Goal: Transaction & Acquisition: Purchase product/service

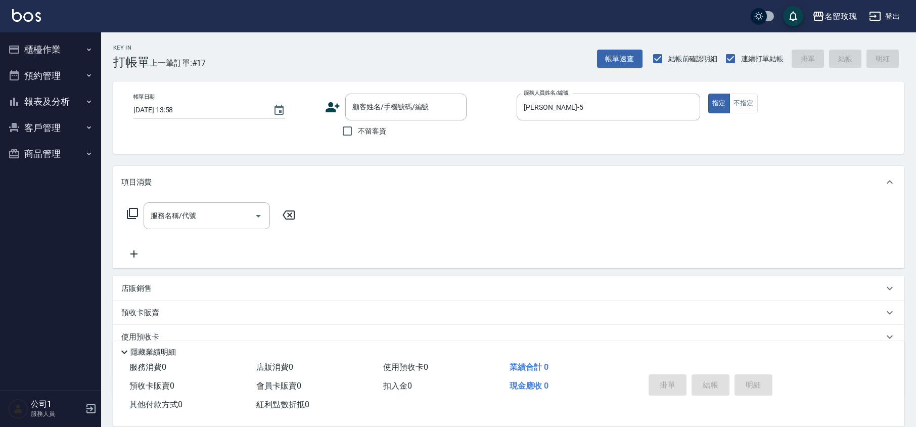
click at [364, 136] on span "不留客資" at bounding box center [372, 131] width 28 height 11
click at [358, 136] on input "不留客資" at bounding box center [347, 130] width 21 height 21
checkbox input "true"
click at [575, 110] on input "[PERSON_NAME]-5" at bounding box center [600, 107] width 159 height 18
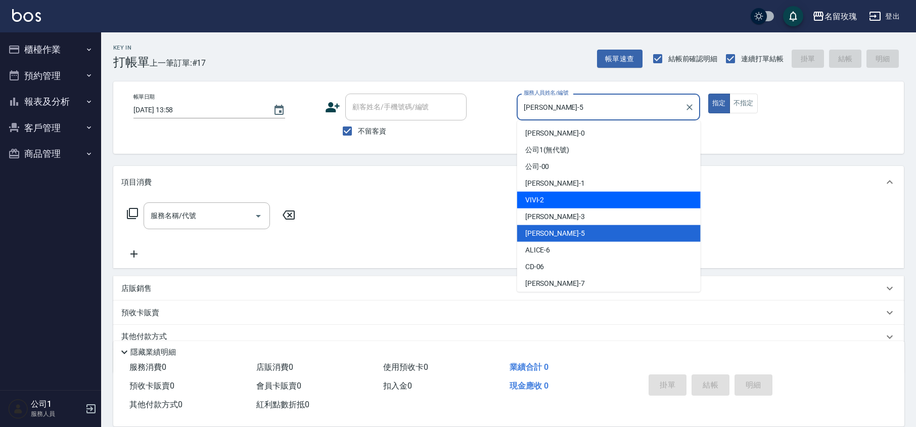
click at [549, 197] on div "VIVI -2" at bounding box center [609, 200] width 184 height 17
type input "VIVI-2"
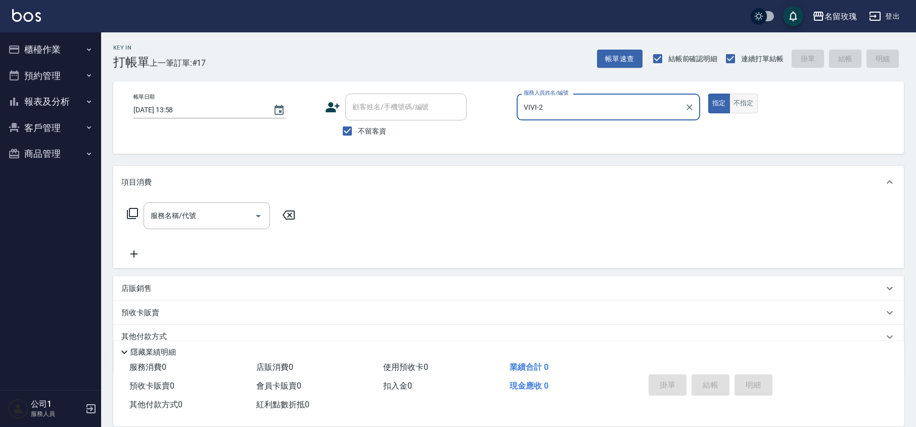
click at [749, 98] on button "不指定" at bounding box center [744, 104] width 28 height 20
click at [198, 213] on input "服務名稱/代號" at bounding box center [199, 216] width 102 height 18
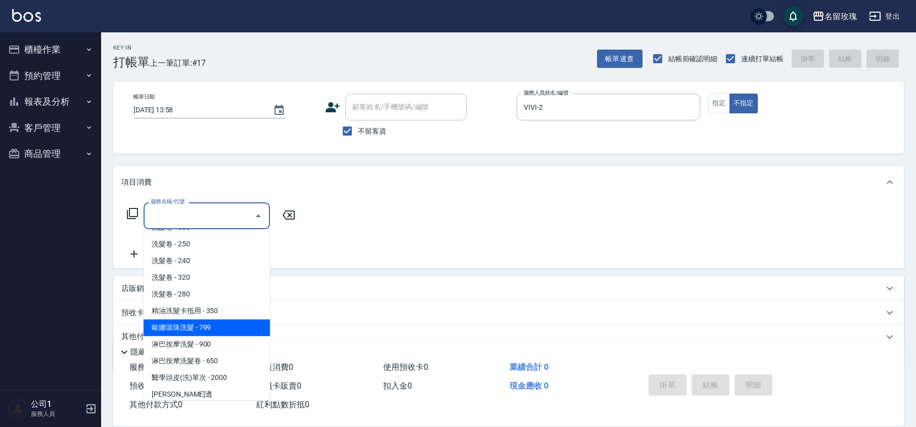
scroll to position [134, 0]
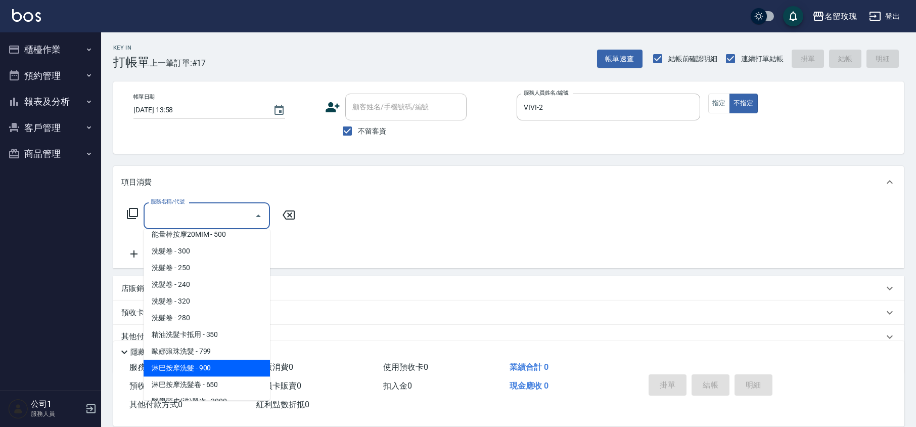
click at [231, 359] on span "淋巴按摩洗髮 - 900" at bounding box center [207, 367] width 126 height 17
type input "淋巴按摩洗髮(225)"
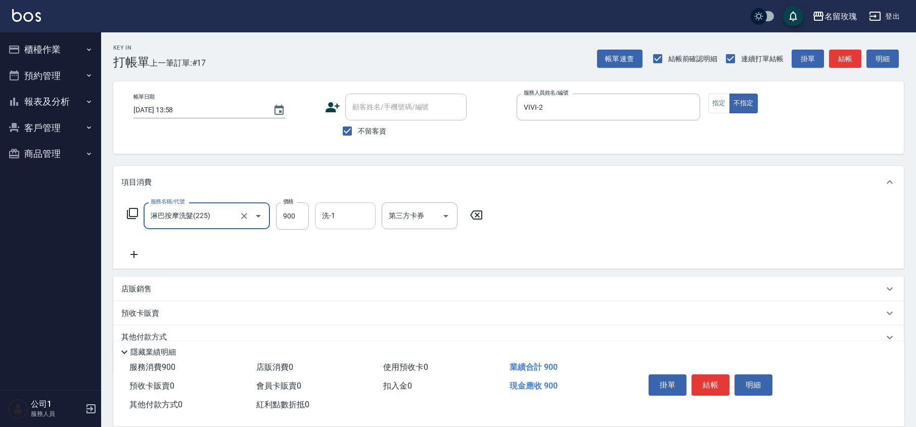
click at [337, 223] on input "洗-1" at bounding box center [346, 216] width 52 height 18
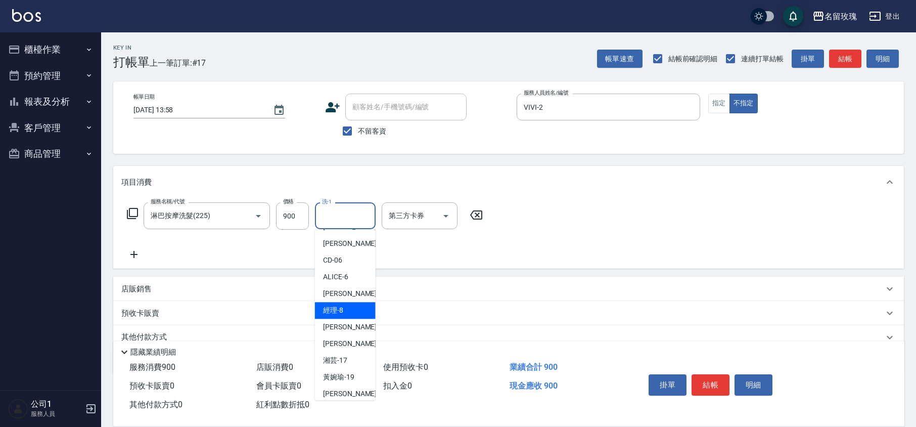
scroll to position [199, 0]
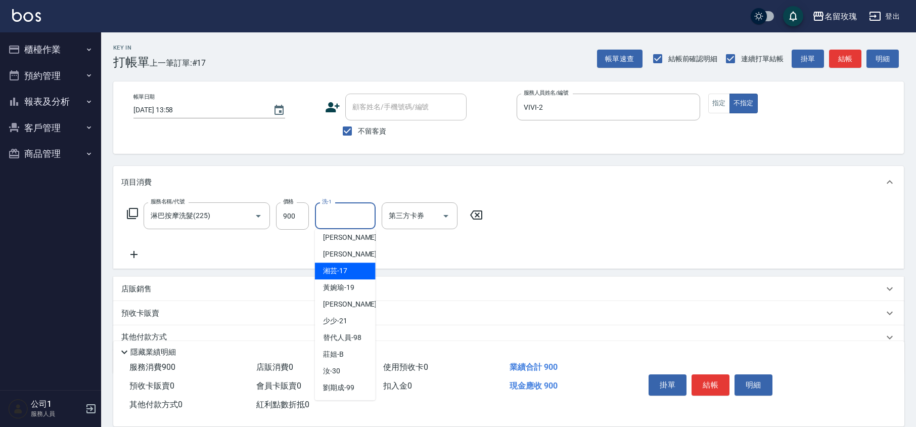
click at [326, 270] on span "湘芸 -17" at bounding box center [335, 270] width 24 height 11
type input "湘芸-17"
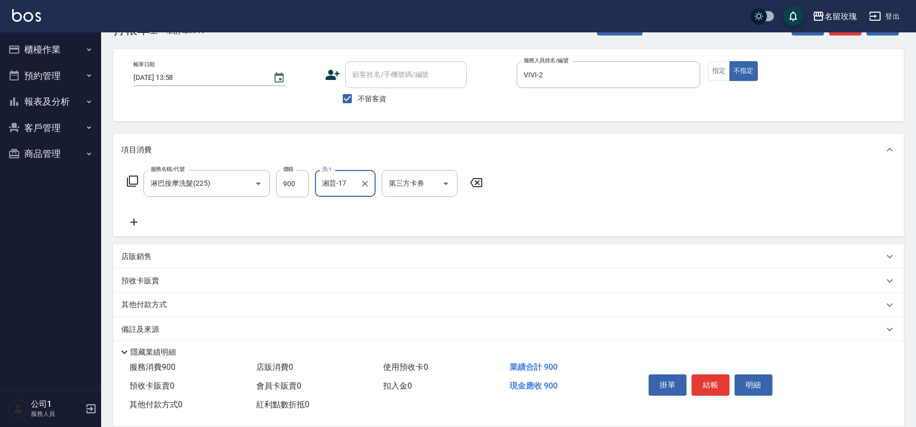
scroll to position [41, 0]
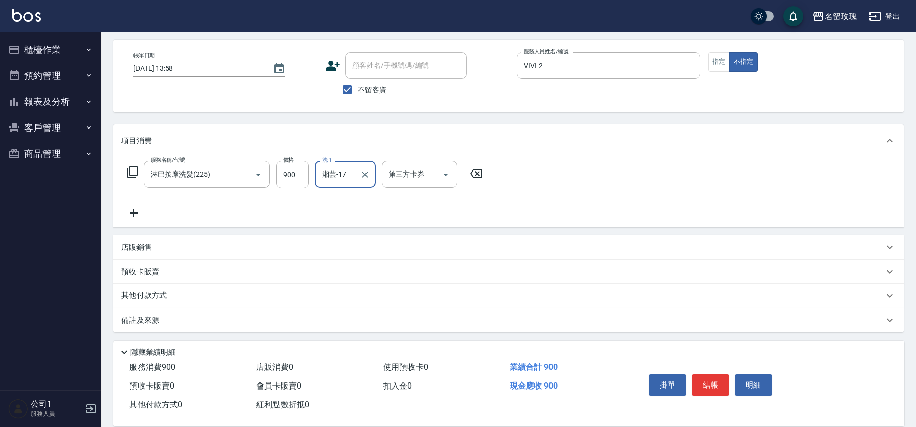
click at [175, 251] on div "店販銷售" at bounding box center [502, 247] width 762 height 11
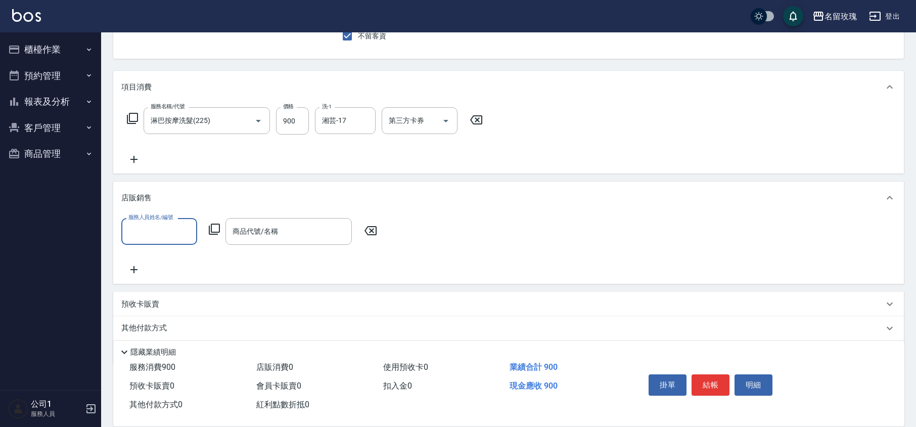
scroll to position [128, 0]
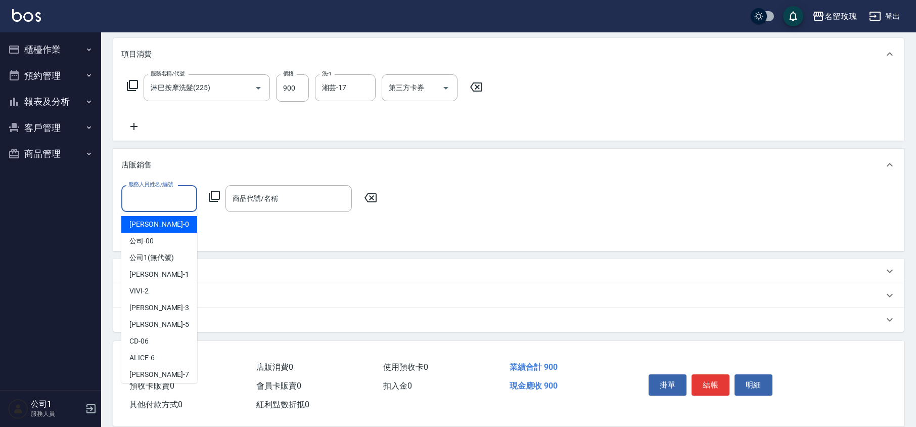
click at [148, 200] on input "服務人員姓名/編號" at bounding box center [159, 199] width 67 height 18
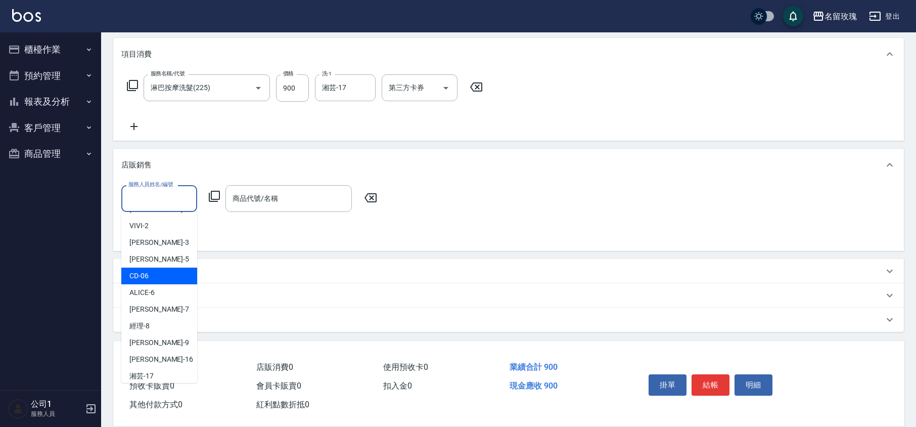
scroll to position [188, 0]
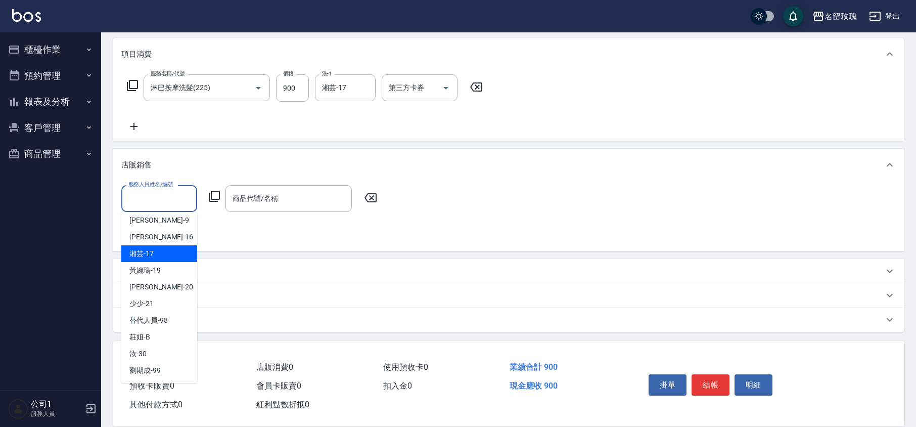
click at [155, 254] on div "湘芸 -17" at bounding box center [159, 253] width 76 height 17
type input "湘芸-17"
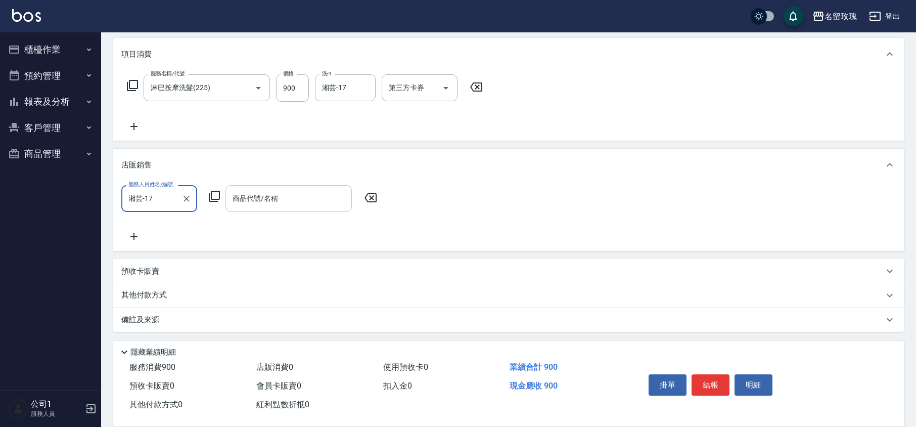
click at [249, 209] on div "商品代號/名稱" at bounding box center [288, 198] width 126 height 27
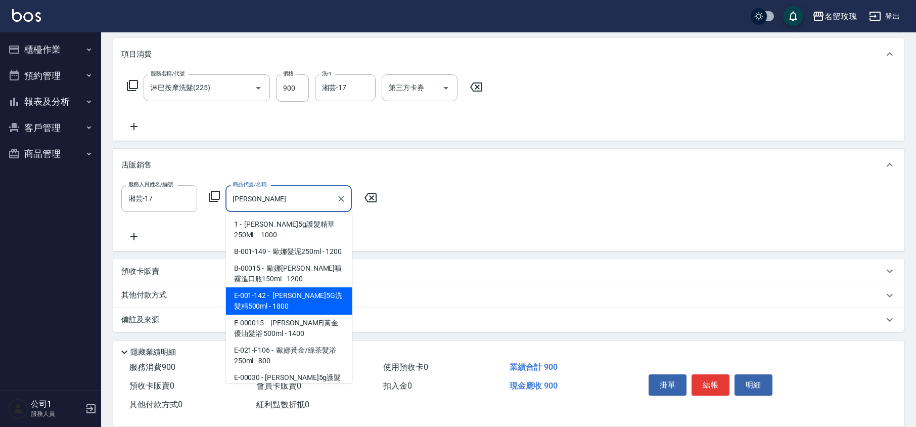
scroll to position [67, 0]
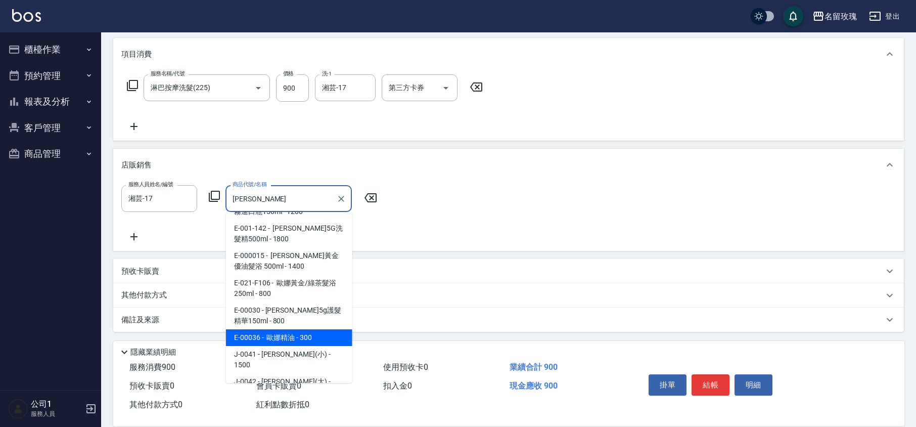
click at [322, 331] on span "E-00036 - 歐娜精油 - 300" at bounding box center [289, 337] width 126 height 17
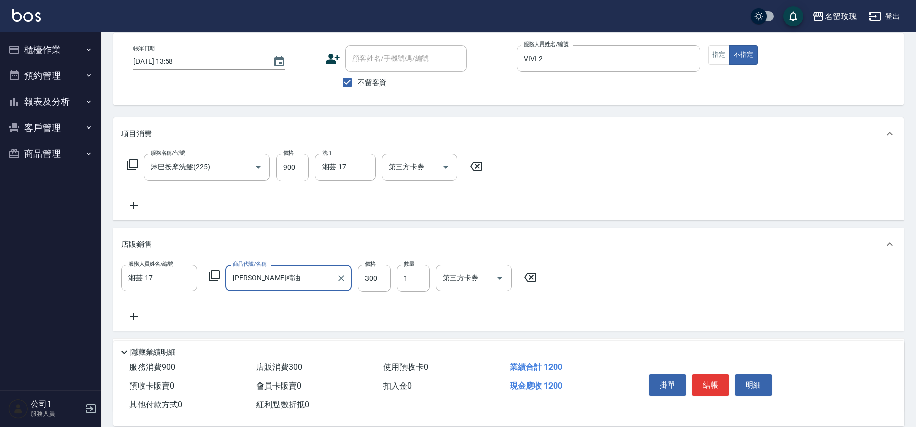
scroll to position [0, 0]
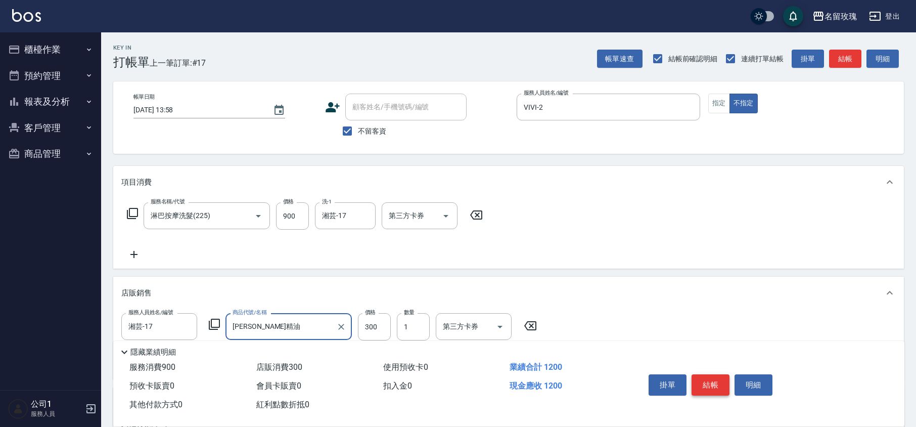
type input "[PERSON_NAME]精油"
click at [706, 383] on button "結帳" at bounding box center [711, 384] width 38 height 21
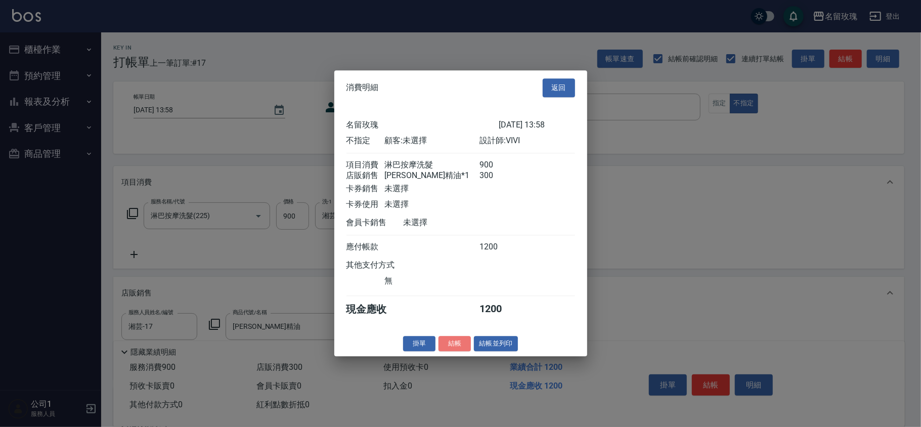
click at [455, 350] on button "結帳" at bounding box center [454, 344] width 32 height 16
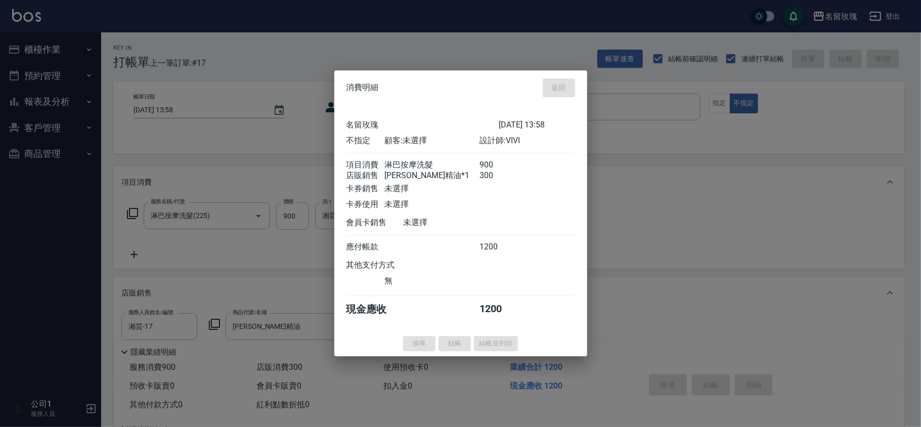
type input "[DATE] 15:17"
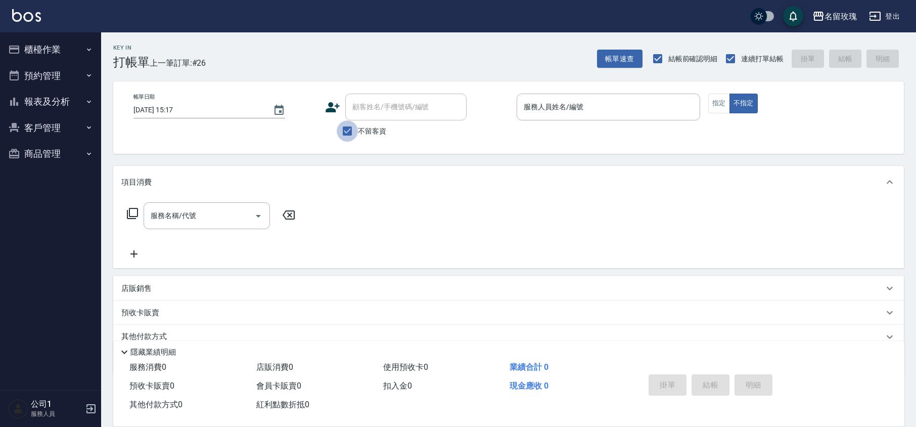
click at [354, 126] on input "不留客資" at bounding box center [347, 130] width 21 height 21
checkbox input "false"
click at [370, 109] on input "顧客姓名/手機號碼/編號" at bounding box center [398, 107] width 97 height 18
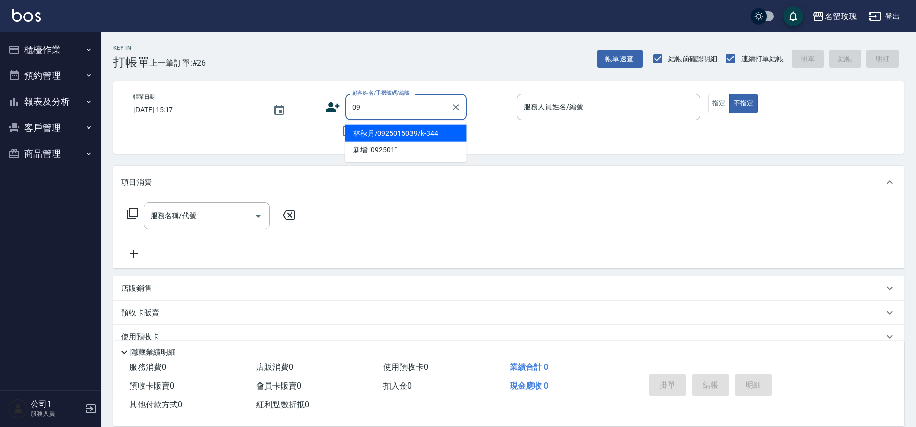
type input "0"
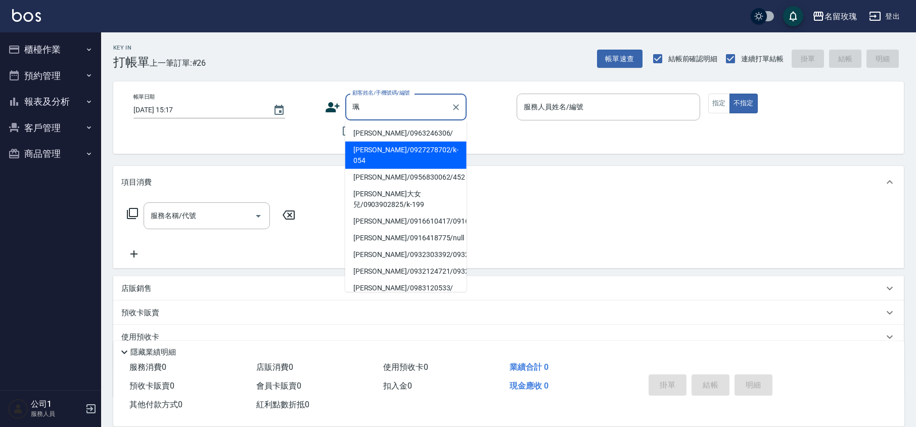
click at [420, 146] on li "[PERSON_NAME]/0927278702/k-054" at bounding box center [405, 155] width 121 height 27
type input "[PERSON_NAME]/0927278702/k-054"
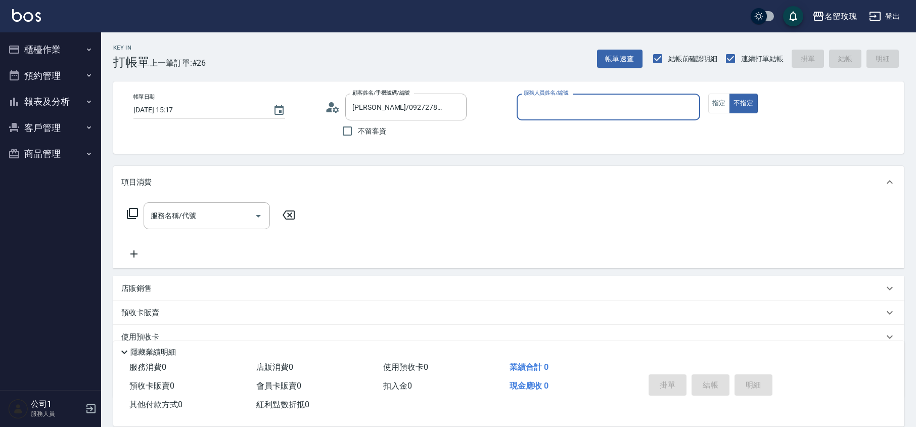
type input "[PERSON_NAME]-5"
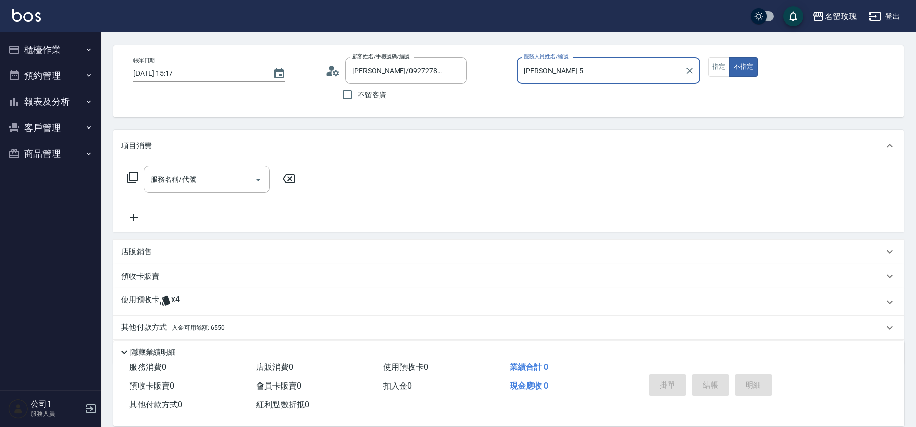
scroll to position [69, 0]
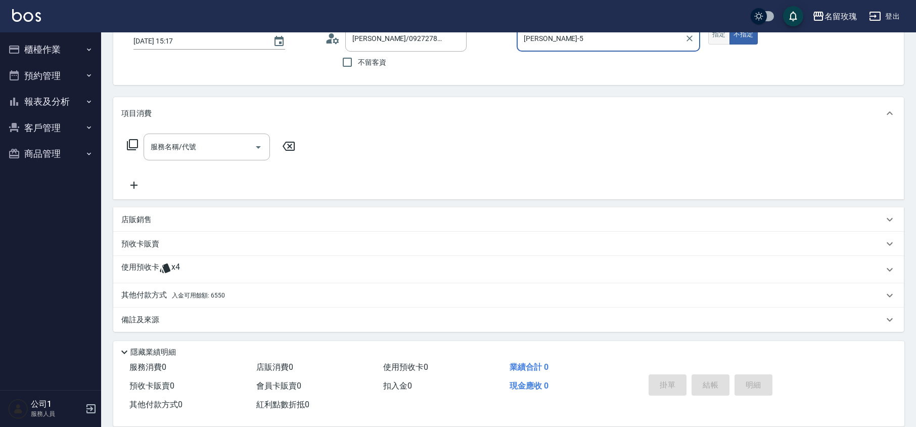
click at [717, 43] on button "指定" at bounding box center [719, 35] width 22 height 20
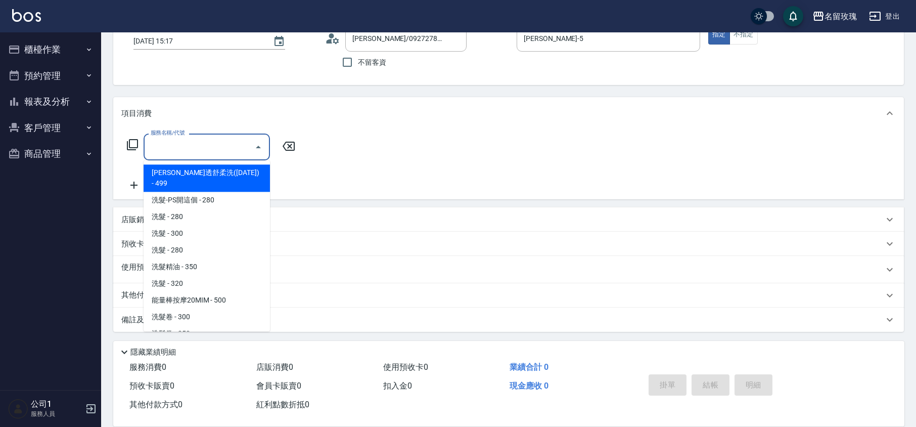
click at [193, 149] on input "服務名稱/代號" at bounding box center [199, 147] width 102 height 18
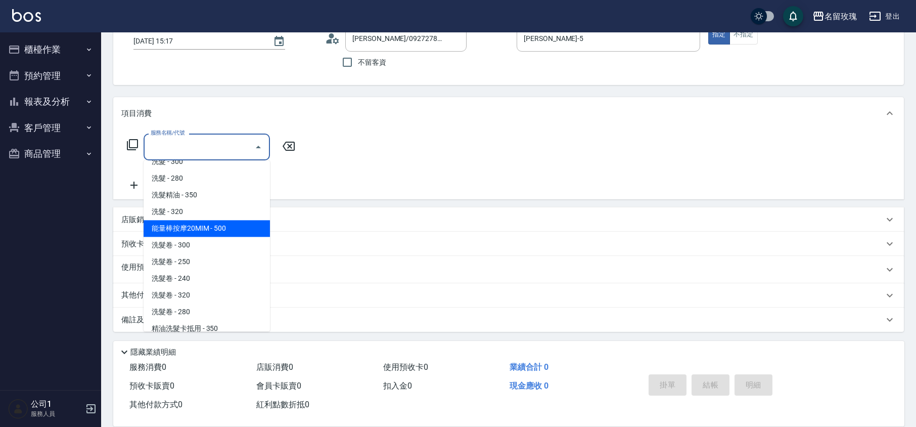
scroll to position [202, 0]
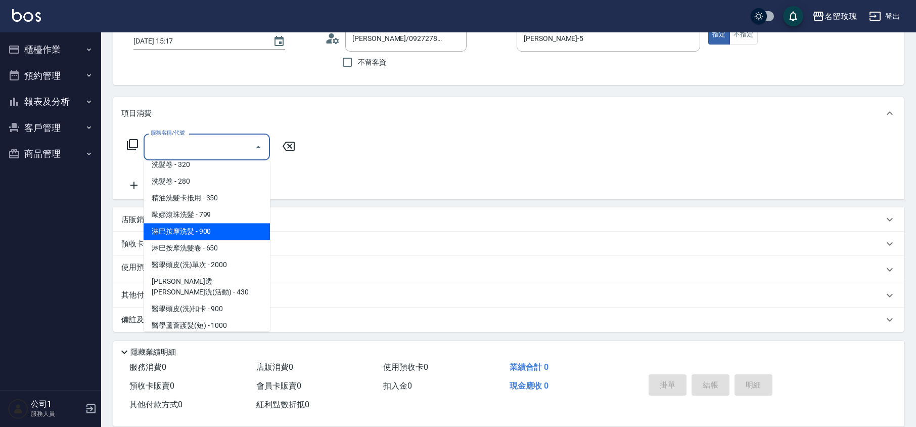
click at [227, 223] on span "淋巴按摩洗髮 - 900" at bounding box center [207, 231] width 126 height 17
type input "淋巴按摩洗髮(225)"
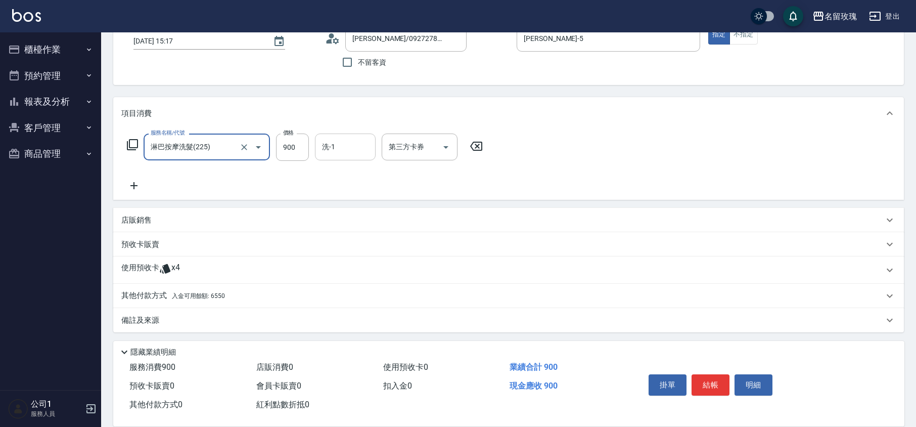
click at [345, 154] on input "洗-1" at bounding box center [346, 147] width 52 height 18
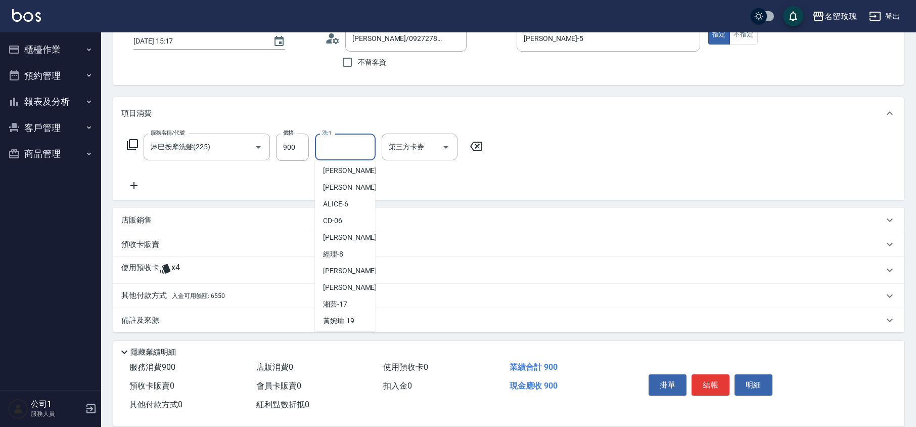
scroll to position [199, 0]
click at [341, 265] on div "汝 -30" at bounding box center [345, 268] width 61 height 17
type input "汝-30"
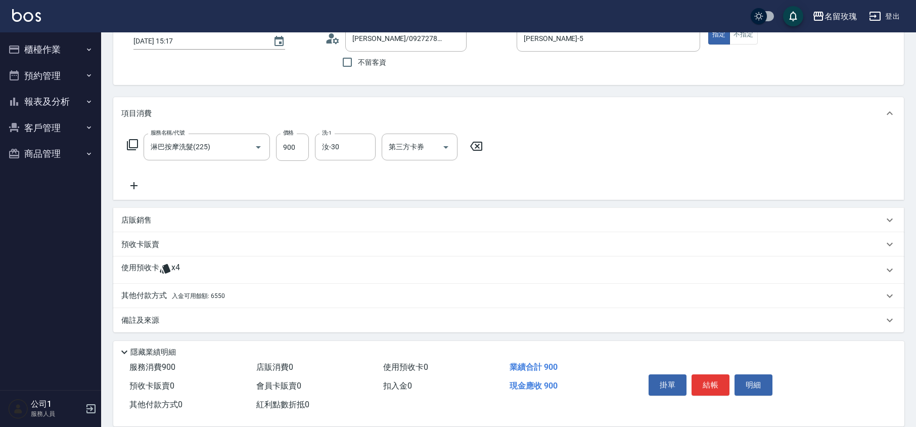
click at [130, 213] on div "店販銷售" at bounding box center [508, 220] width 791 height 24
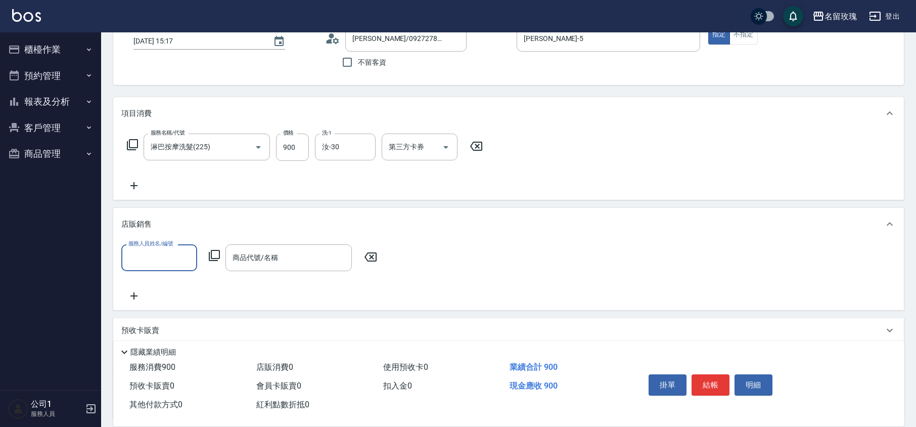
scroll to position [1, 0]
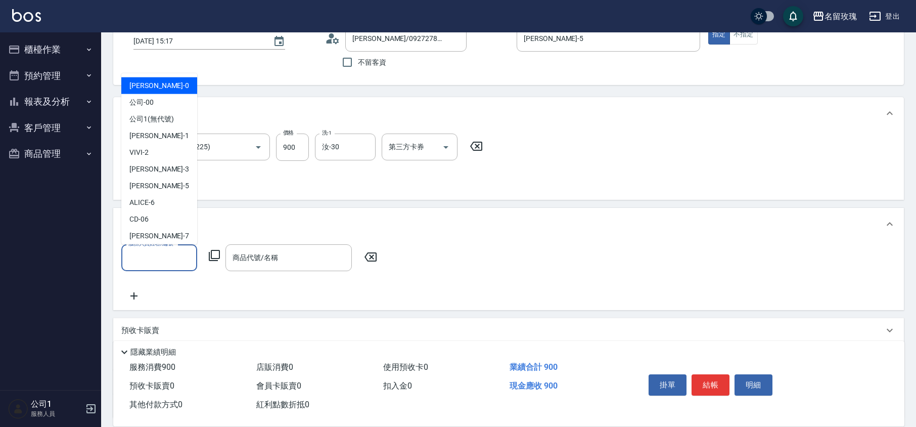
click at [148, 259] on input "服務人員姓名/編號" at bounding box center [159, 258] width 67 height 18
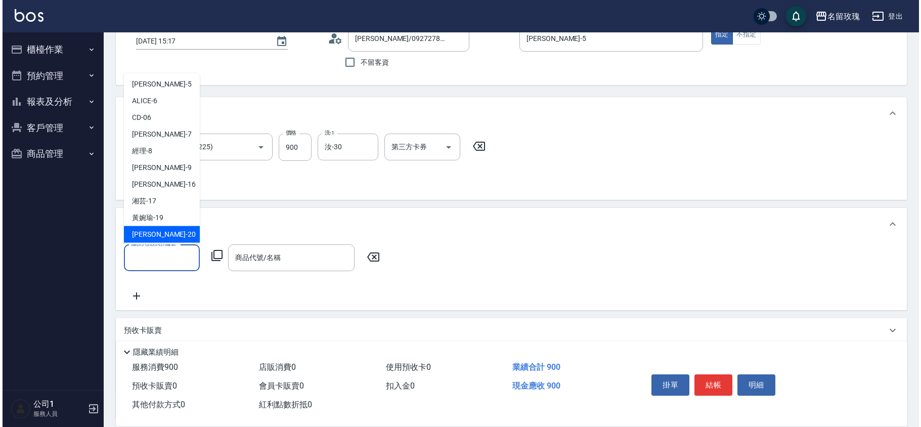
scroll to position [188, 0]
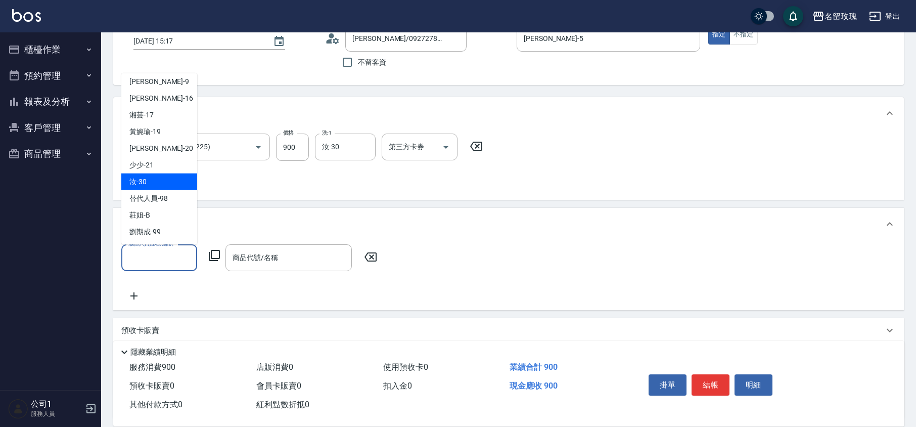
click at [164, 180] on div "汝 -30" at bounding box center [159, 181] width 76 height 17
type input "汝-30"
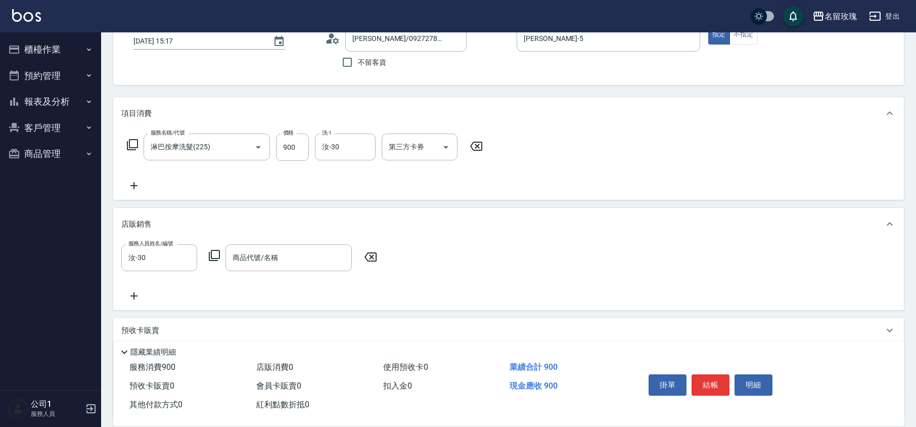
click at [215, 252] on icon at bounding box center [214, 255] width 12 height 12
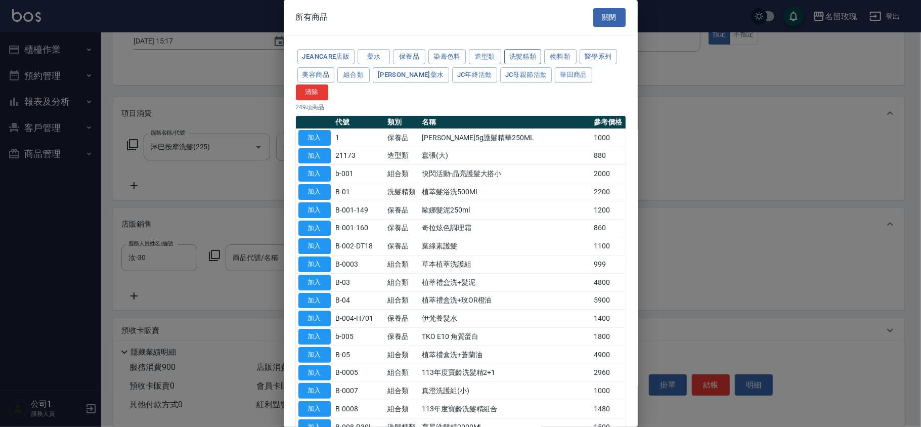
click at [526, 60] on button "洗髮精類" at bounding box center [522, 57] width 37 height 16
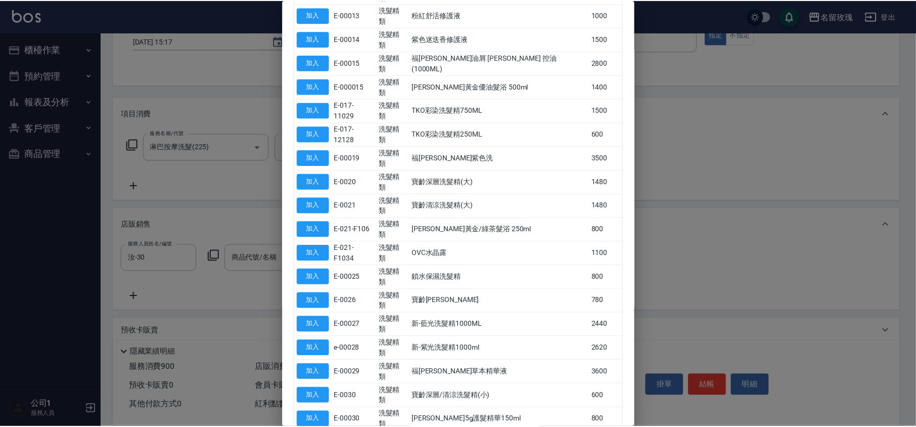
scroll to position [399, 0]
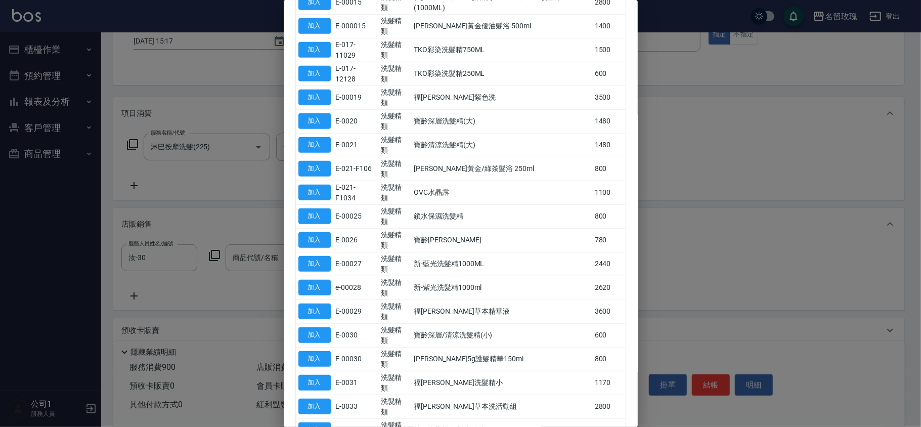
type input "[PERSON_NAME]精油"
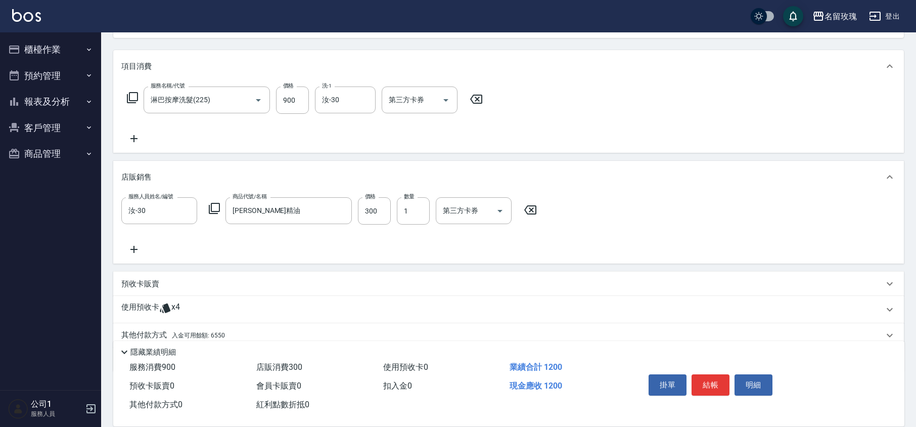
scroll to position [156, 0]
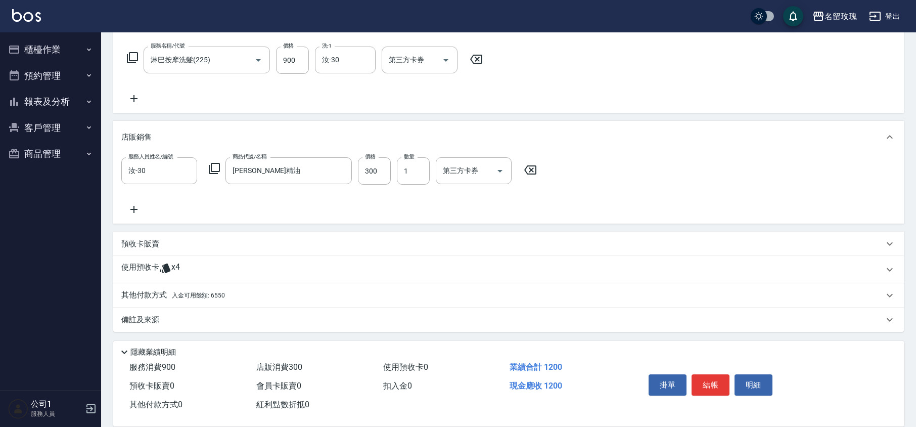
drag, startPoint x: 130, startPoint y: 322, endPoint x: 136, endPoint y: 320, distance: 5.9
click at [130, 323] on p "備註及來源" at bounding box center [140, 319] width 38 height 11
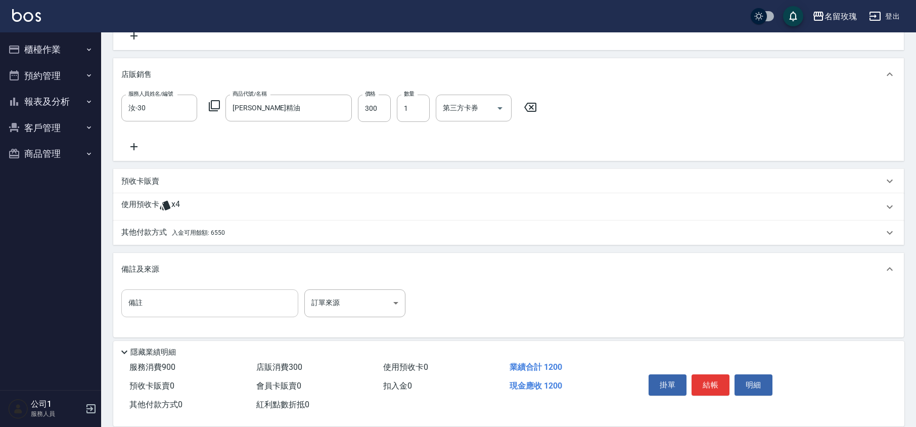
scroll to position [220, 0]
drag, startPoint x: 168, startPoint y: 299, endPoint x: 185, endPoint y: 294, distance: 17.4
click at [168, 298] on input "備註" at bounding box center [209, 300] width 177 height 27
type input "超涼"
click at [148, 228] on p "其他付款方式 入金可用餘額: 6550" at bounding box center [173, 230] width 104 height 11
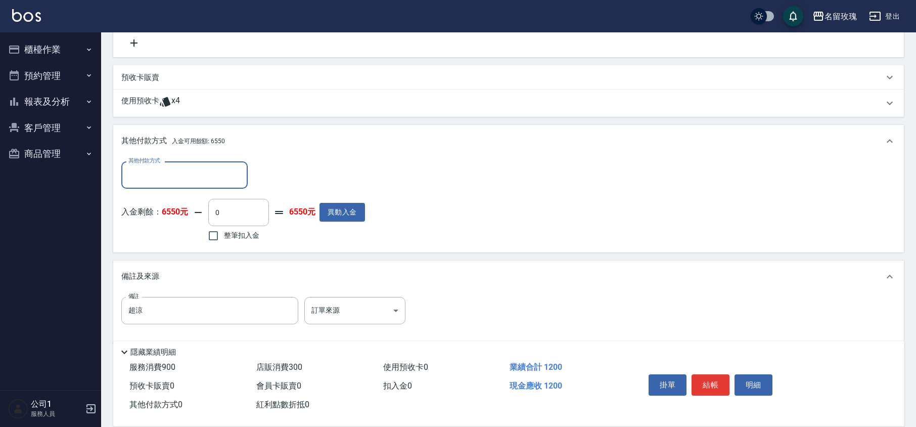
scroll to position [323, 0]
click at [229, 235] on span "整筆扣入金" at bounding box center [241, 235] width 35 height 11
click at [327, 233] on div "入金剩餘： 6550元 0 ​ 整筆扣入金 6550元 異動入金" at bounding box center [243, 221] width 244 height 46
click at [207, 234] on input "整筆扣入金" at bounding box center [213, 234] width 21 height 21
checkbox input "true"
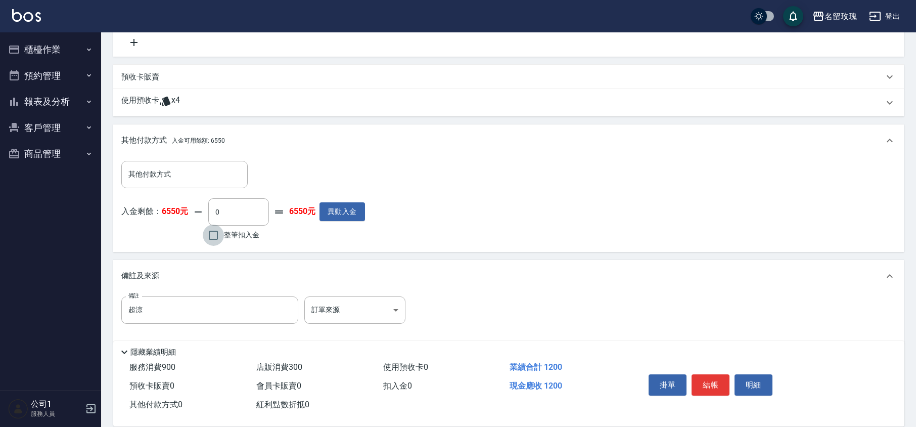
type input "1200"
click at [314, 243] on div "入金剩餘： 6550元 1200 ​ 整筆扣入金 5350元 異動入金" at bounding box center [243, 221] width 244 height 46
type input "[DATE] 15:37"
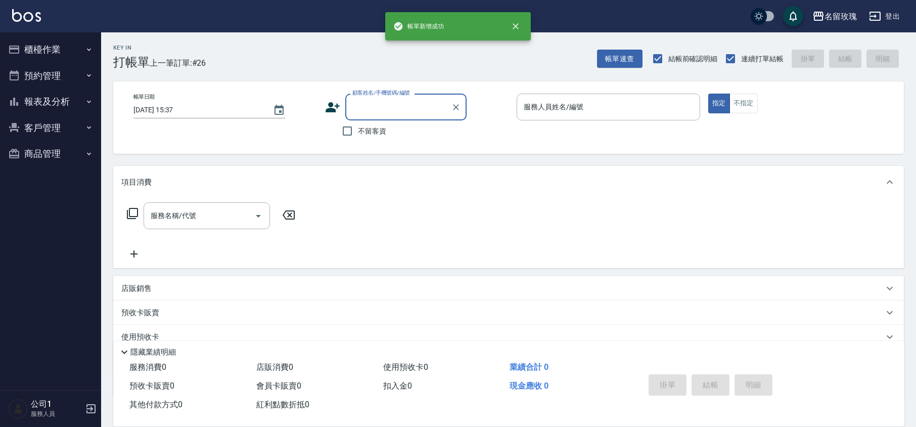
scroll to position [0, 0]
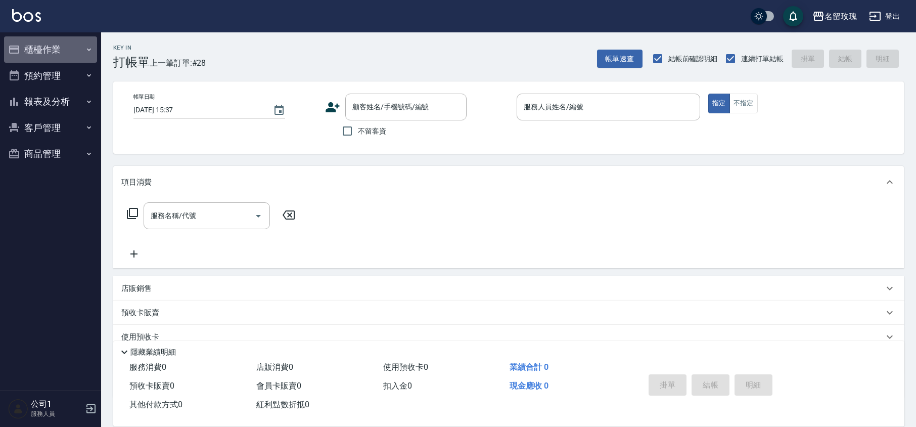
click at [48, 47] on button "櫃檯作業" at bounding box center [50, 49] width 93 height 26
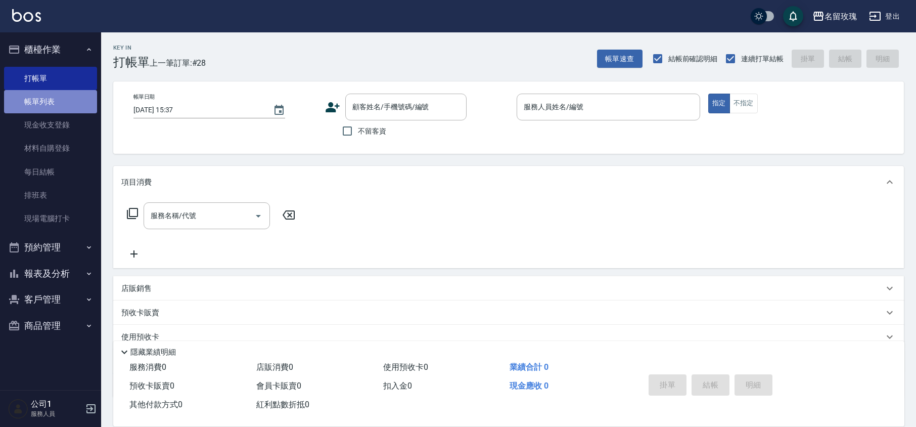
click at [47, 107] on link "帳單列表" at bounding box center [50, 101] width 93 height 23
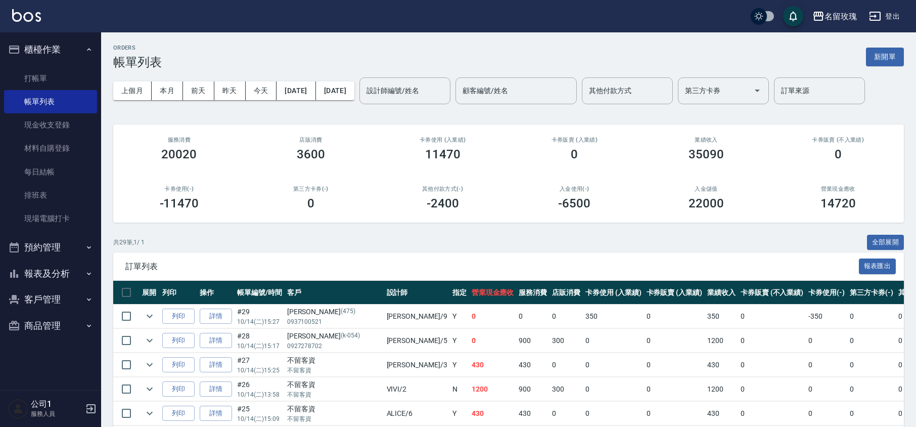
click at [412, 85] on div "設計師編號/姓名 設計師編號/姓名" at bounding box center [404, 90] width 91 height 27
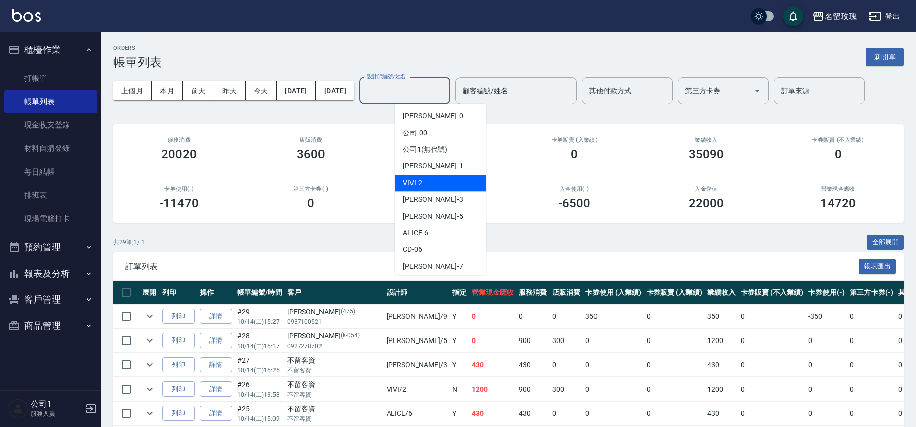
drag, startPoint x: 449, startPoint y: 185, endPoint x: 445, endPoint y: 191, distance: 6.9
click at [449, 185] on div "VIVI -2" at bounding box center [440, 182] width 91 height 17
type input "VIVI-2"
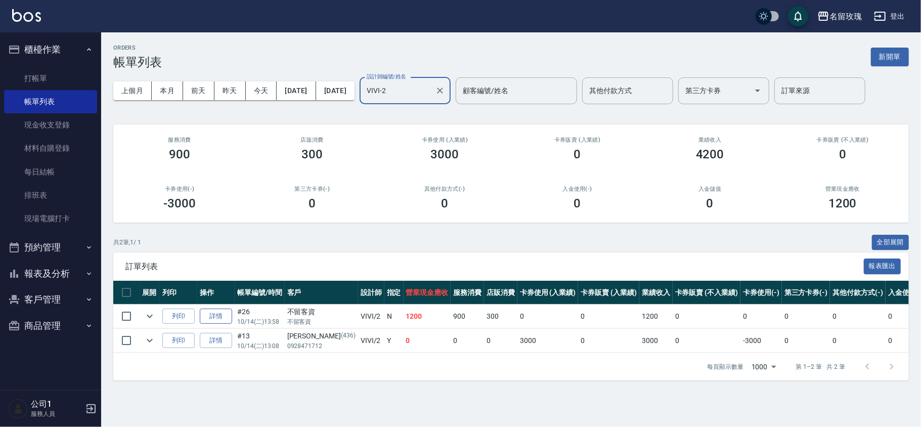
click at [211, 313] on link "詳情" at bounding box center [216, 316] width 32 height 16
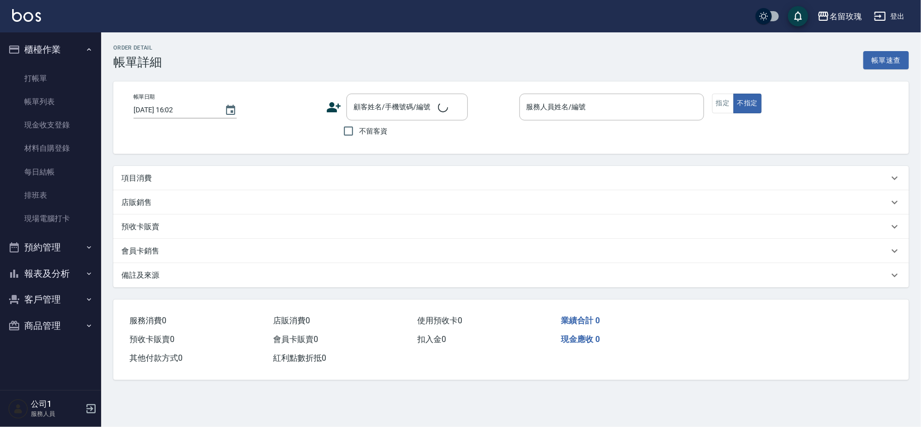
type input "[DATE] 13:58"
checkbox input "true"
type input "VIVI-2"
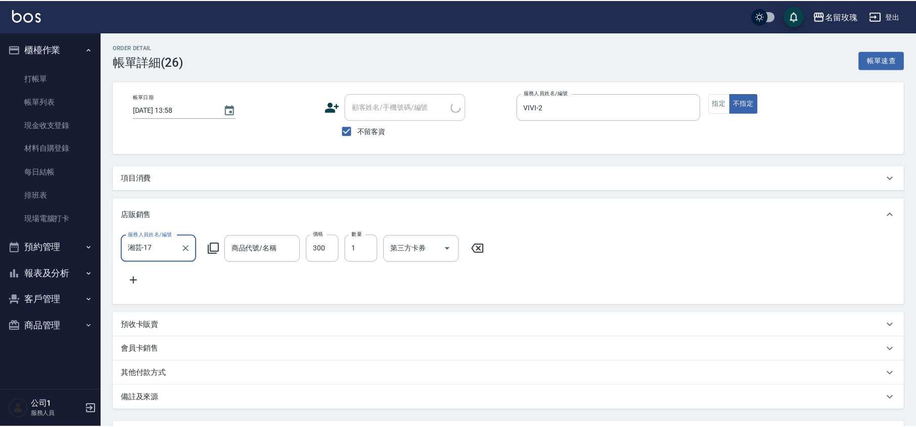
scroll to position [1, 0]
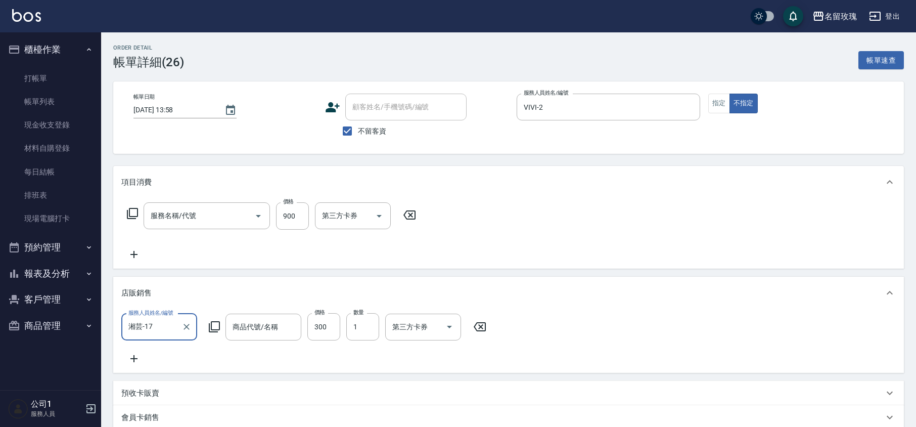
type input "[PERSON_NAME]精油"
type input "淋巴按摩洗髮(225)"
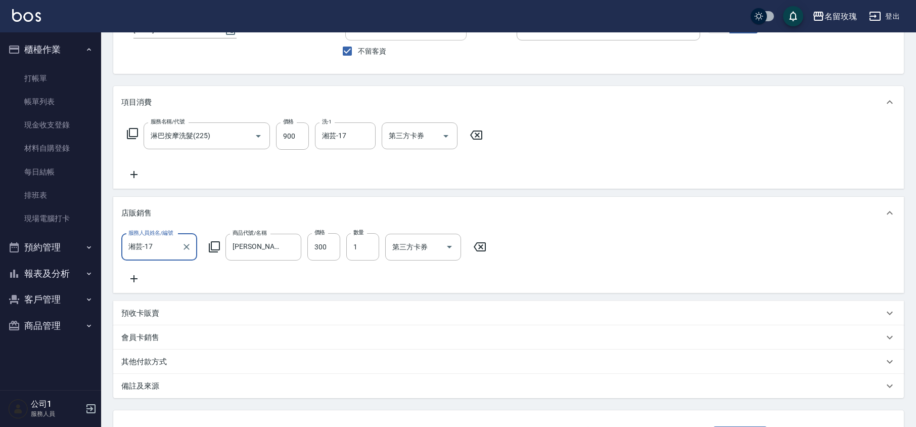
scroll to position [168, 0]
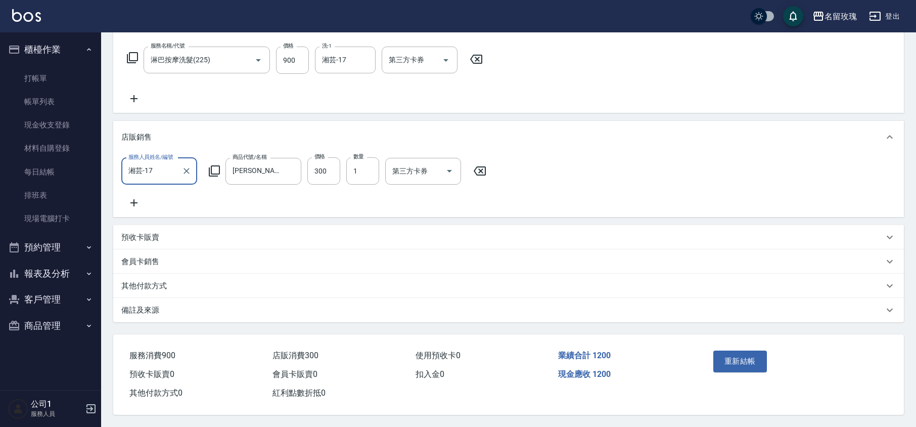
click at [204, 286] on div "其他付款方式" at bounding box center [502, 286] width 762 height 11
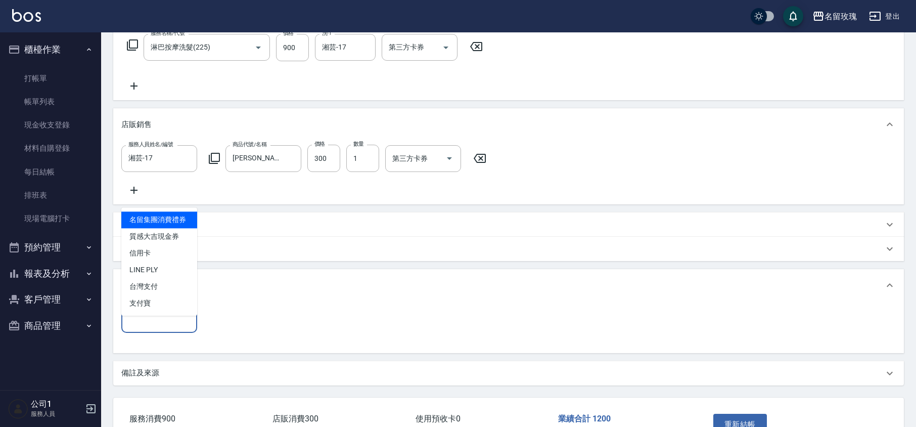
click at [187, 324] on input "其他付款方式" at bounding box center [159, 319] width 67 height 18
click at [166, 257] on span "信用卡" at bounding box center [159, 253] width 76 height 17
type input "信用卡"
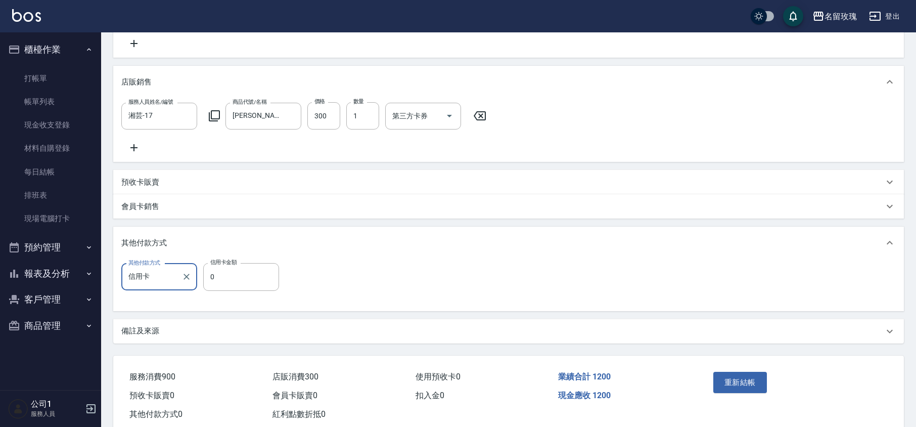
scroll to position [245, 0]
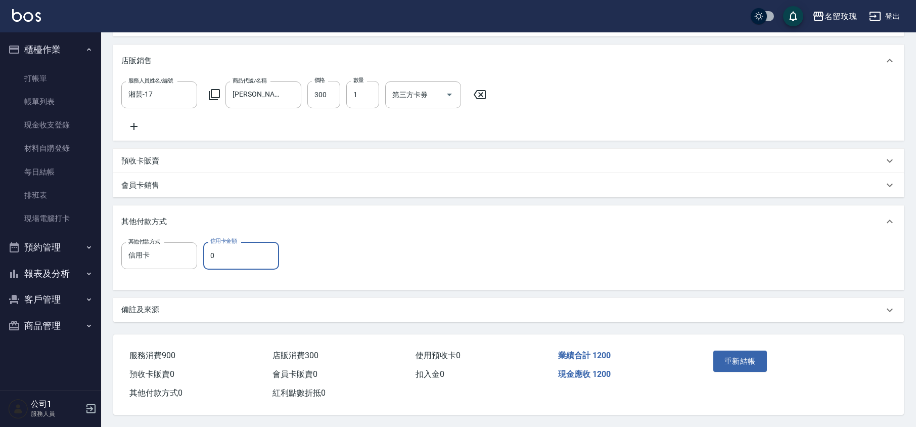
click at [234, 251] on input "0" at bounding box center [241, 255] width 76 height 27
type input "1200"
click at [731, 354] on button "重新結帳" at bounding box center [740, 360] width 54 height 21
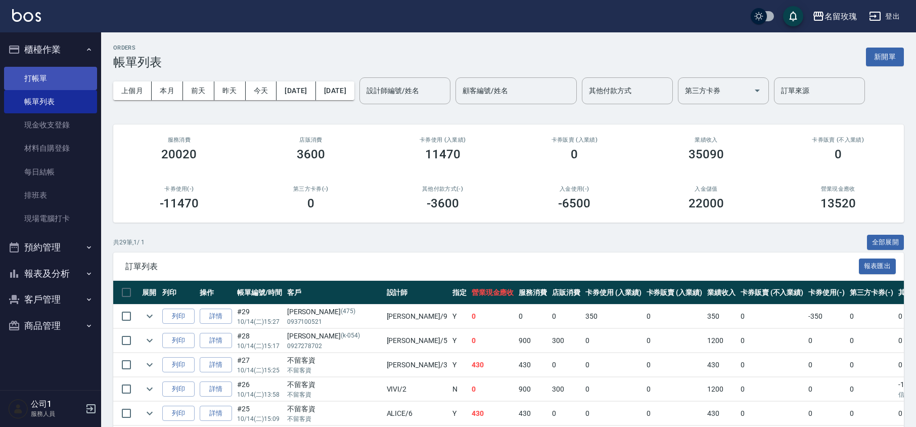
click at [76, 69] on link "打帳單" at bounding box center [50, 78] width 93 height 23
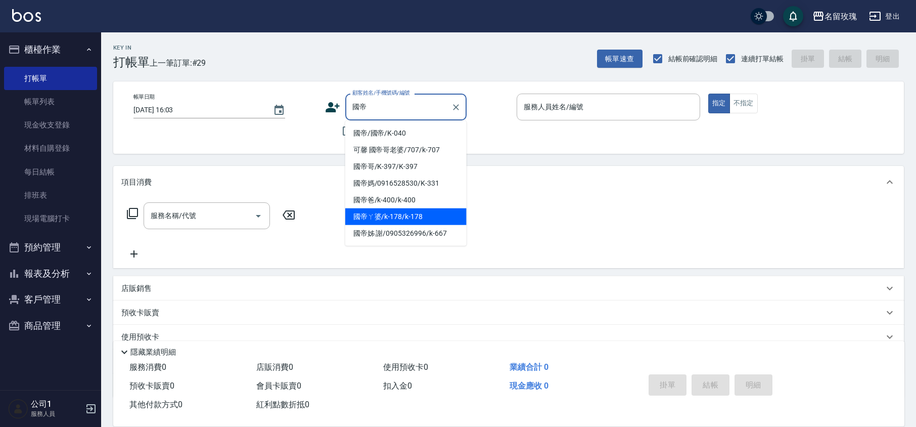
click at [389, 219] on li "國帝ㄚ婆/k-178/k-178" at bounding box center [405, 216] width 121 height 17
type input "國帝ㄚ婆/k-178/k-178"
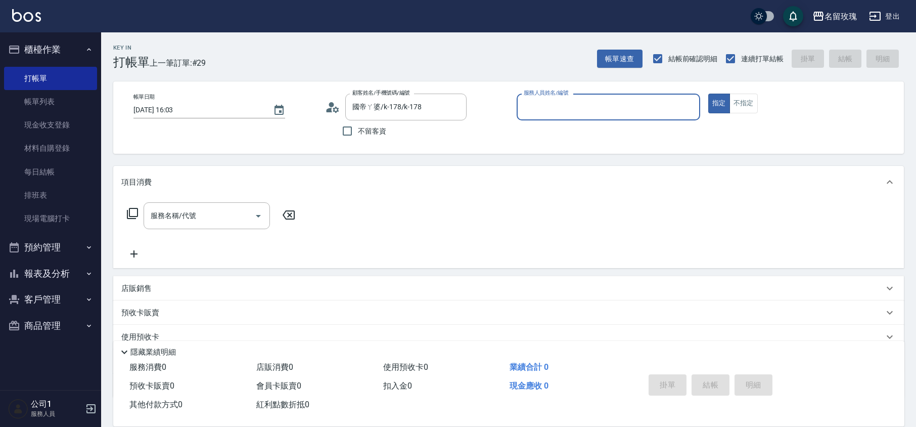
type input "[PERSON_NAME]-5"
click at [330, 104] on circle at bounding box center [331, 104] width 5 height 5
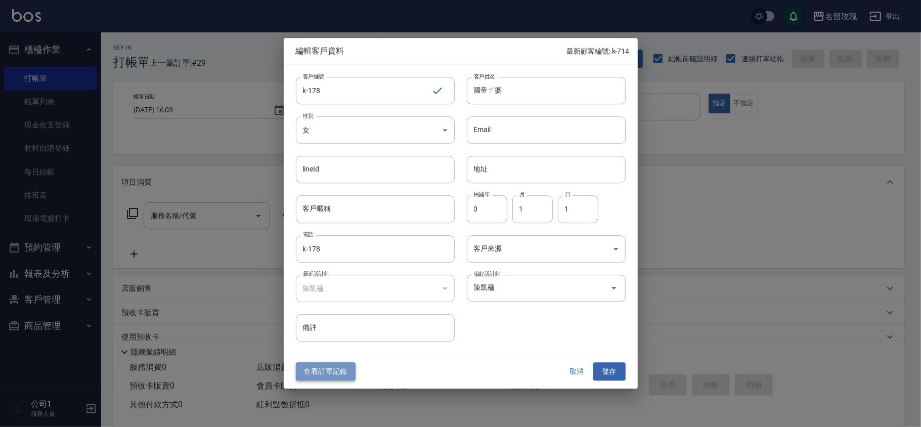
click at [319, 374] on button "查看訂單記錄" at bounding box center [326, 371] width 60 height 19
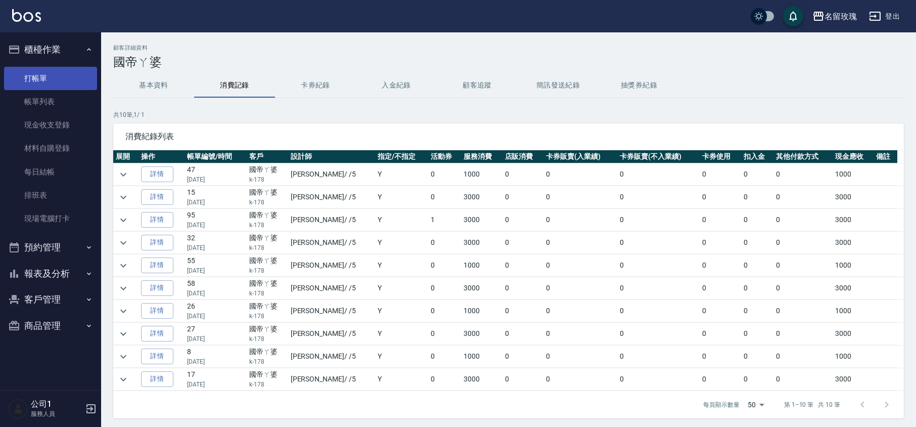
click at [38, 71] on link "打帳單" at bounding box center [50, 78] width 93 height 23
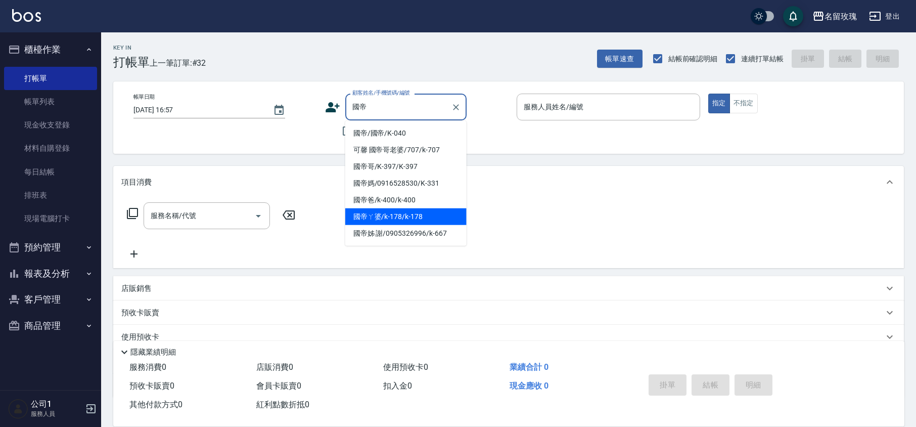
click at [410, 215] on li "國帝ㄚ婆/k-178/k-178" at bounding box center [405, 216] width 121 height 17
type input "國帝ㄚ婆/k-178/k-178"
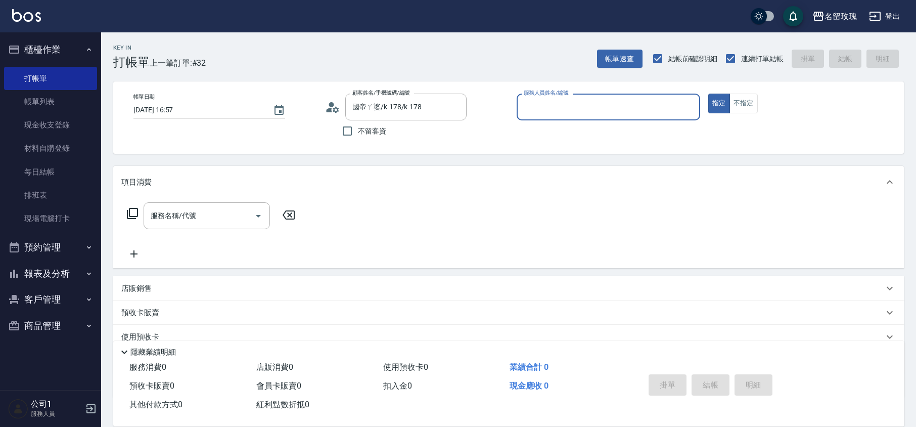
type input "[PERSON_NAME]-5"
click at [130, 217] on icon at bounding box center [132, 213] width 12 height 12
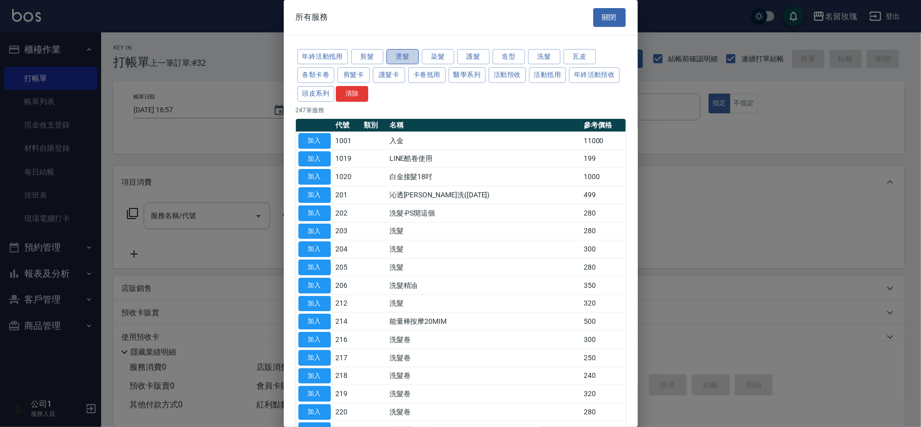
click at [403, 57] on button "燙髮" at bounding box center [402, 57] width 32 height 16
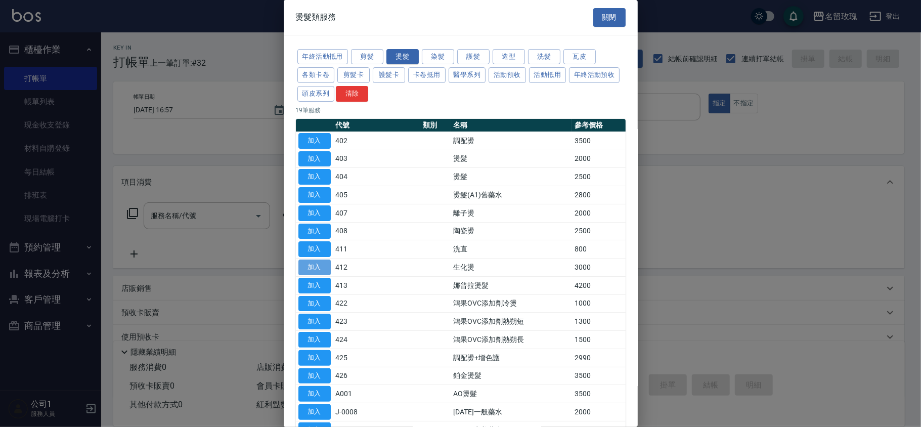
click at [316, 271] on button "加入" at bounding box center [314, 267] width 32 height 16
type input "生化燙(412)"
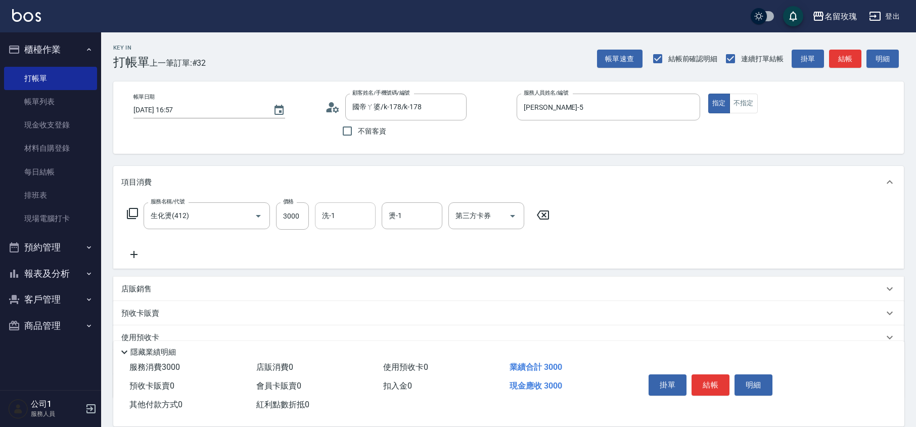
click at [339, 213] on input "洗-1" at bounding box center [346, 216] width 52 height 18
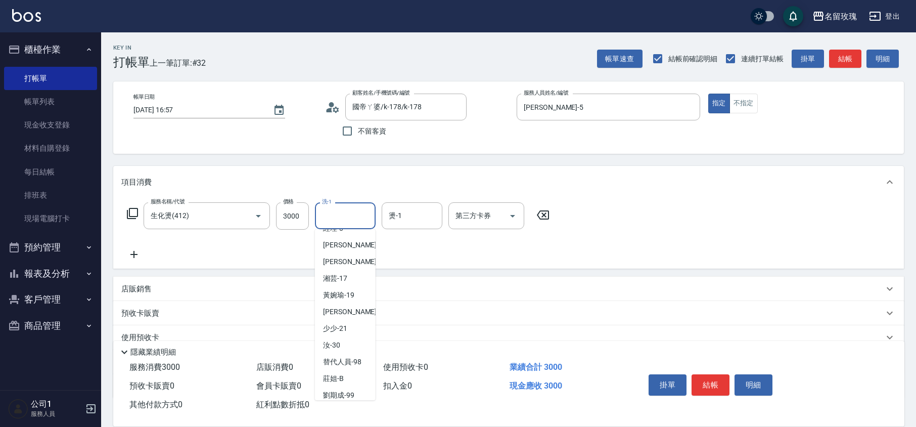
scroll to position [199, 0]
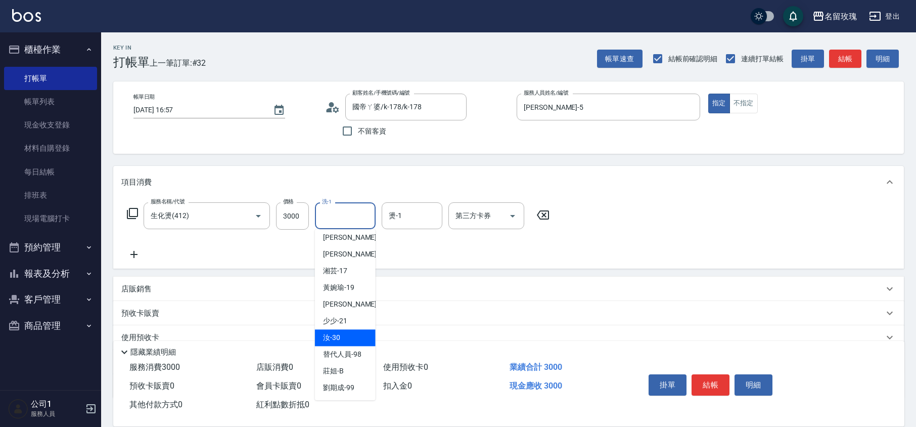
drag, startPoint x: 344, startPoint y: 336, endPoint x: 338, endPoint y: 321, distance: 16.8
click at [344, 336] on div "汝 -30" at bounding box center [345, 337] width 61 height 17
type input "汝-30"
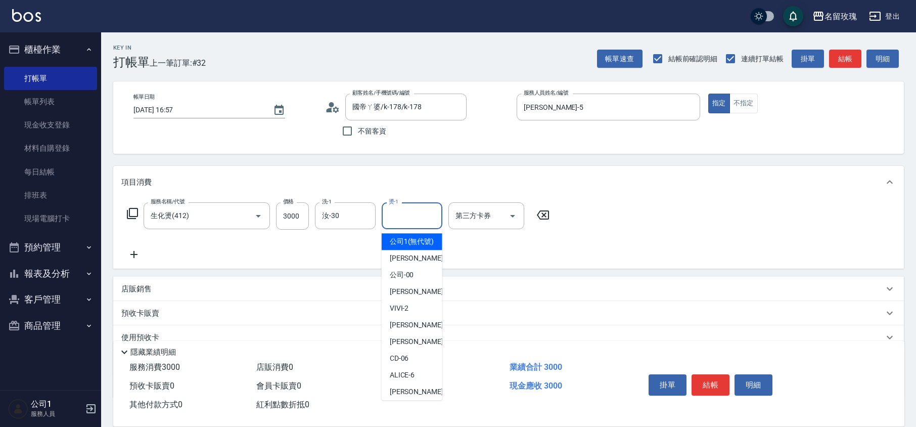
click at [418, 221] on input "燙-1" at bounding box center [412, 216] width 52 height 18
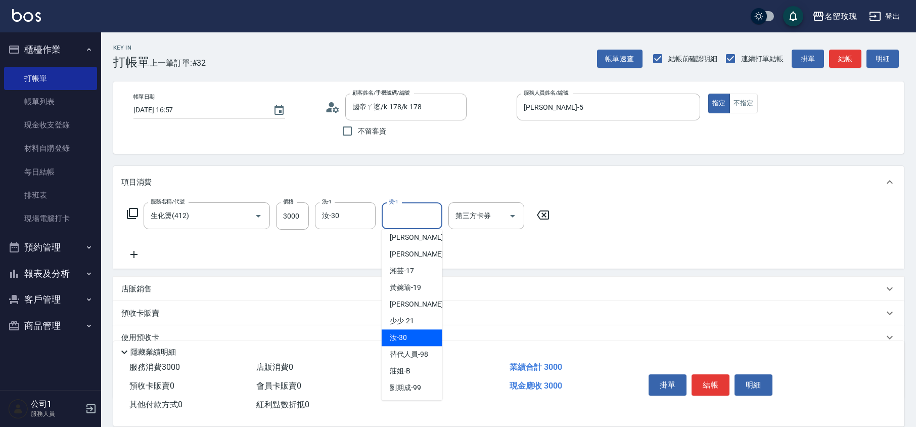
click at [401, 336] on span "汝 -30" at bounding box center [398, 337] width 17 height 11
type input "汝-30"
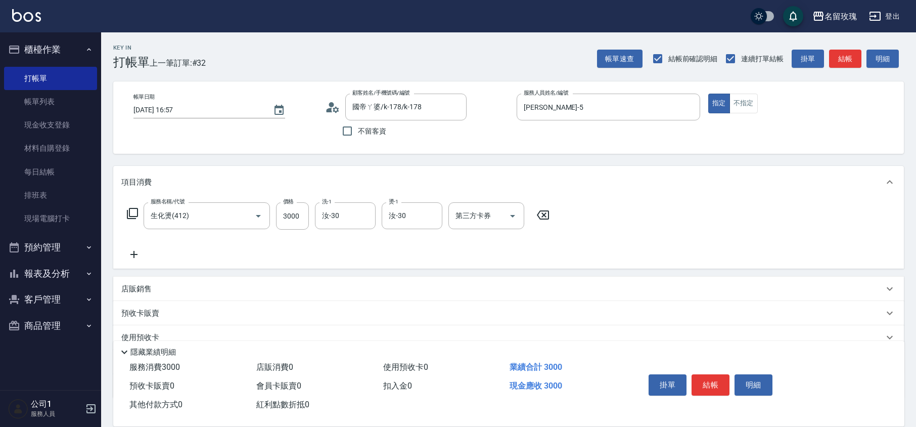
click at [400, 245] on div "服務名稱/代號 生化燙(412) 服務名稱/代號 價格 3000 價格 洗-1 汝-30 洗-1 燙-1 汝-30 燙-1 第三方卡券 第三方卡券" at bounding box center [338, 231] width 434 height 58
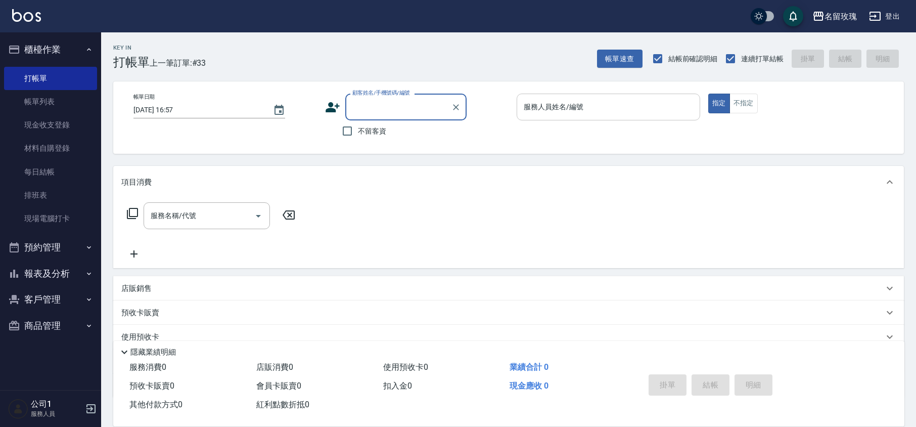
click at [534, 105] on input "服務人員姓名/編號" at bounding box center [608, 107] width 174 height 18
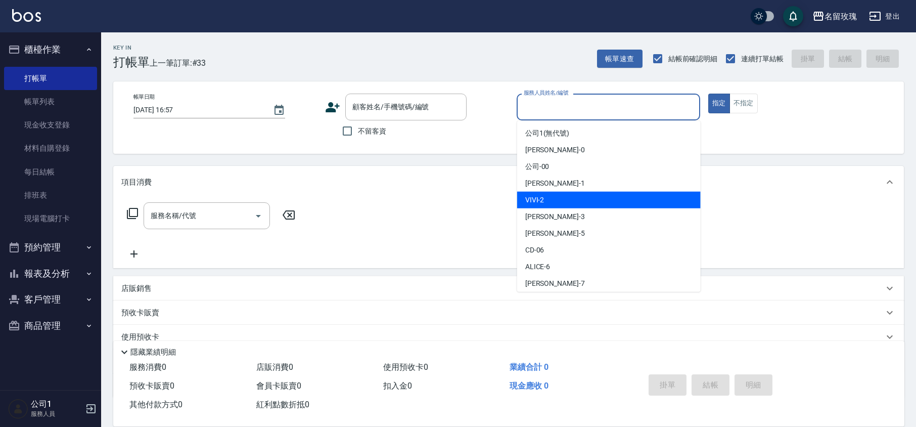
click at [553, 201] on div "VIVI -2" at bounding box center [609, 200] width 184 height 17
type input "VIVI-2"
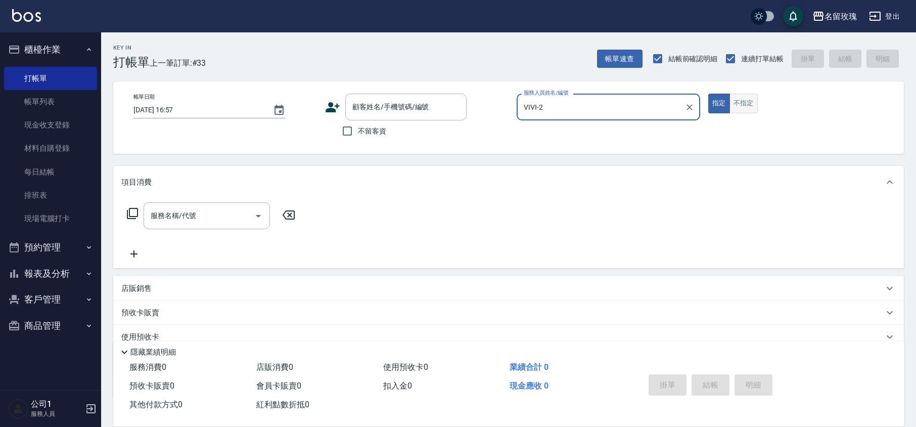
click at [740, 102] on button "不指定" at bounding box center [744, 104] width 28 height 20
drag, startPoint x: 348, startPoint y: 128, endPoint x: 339, endPoint y: 142, distance: 16.4
click at [348, 127] on input "不留客資" at bounding box center [347, 130] width 21 height 21
checkbox input "true"
click at [201, 220] on input "服務名稱/代號" at bounding box center [199, 216] width 102 height 18
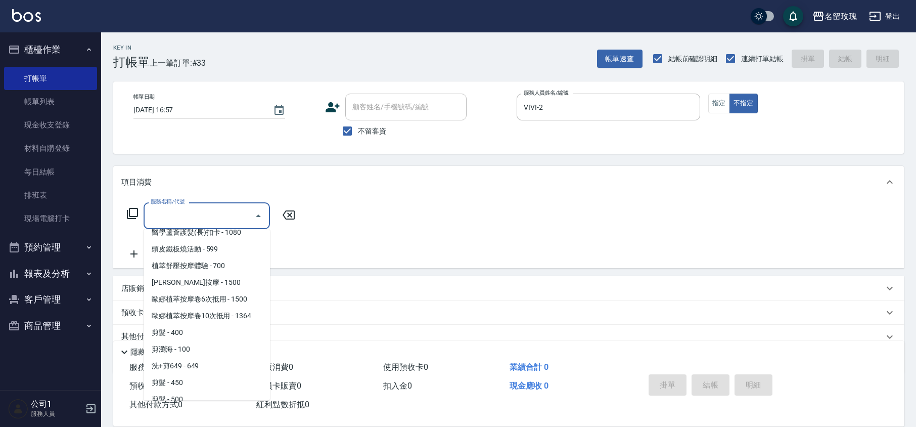
scroll to position [404, 0]
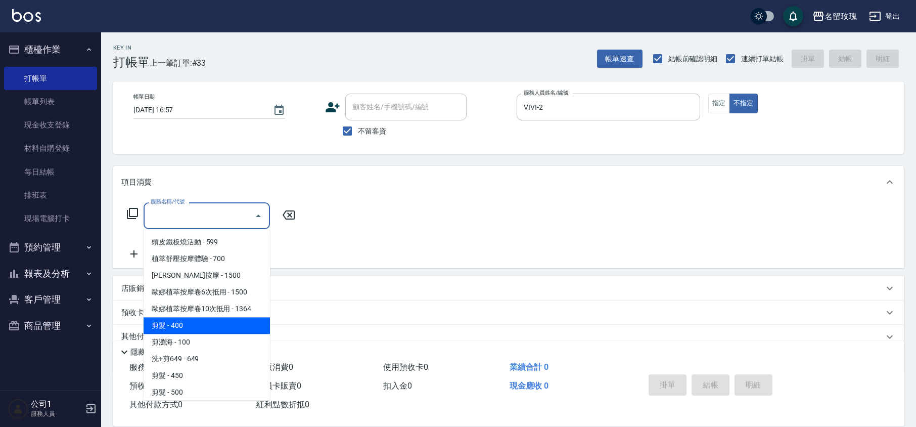
click at [225, 317] on span "剪髮 - 400" at bounding box center [207, 325] width 126 height 17
type input "剪髮(301)"
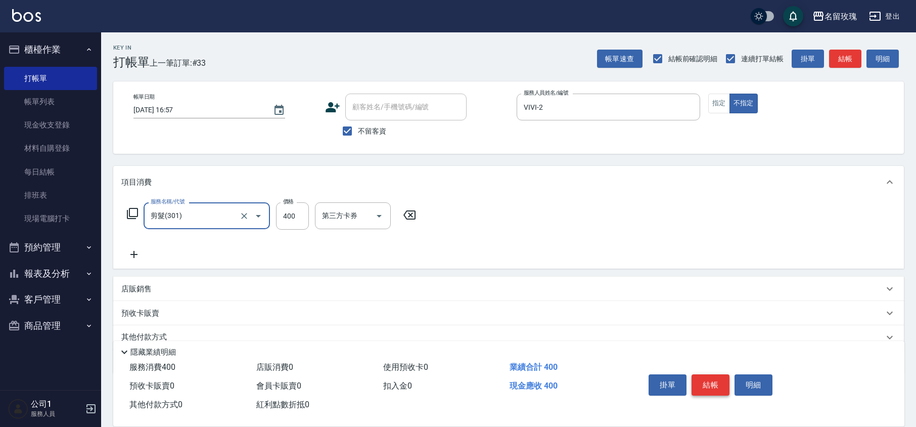
click at [707, 379] on button "結帳" at bounding box center [711, 384] width 38 height 21
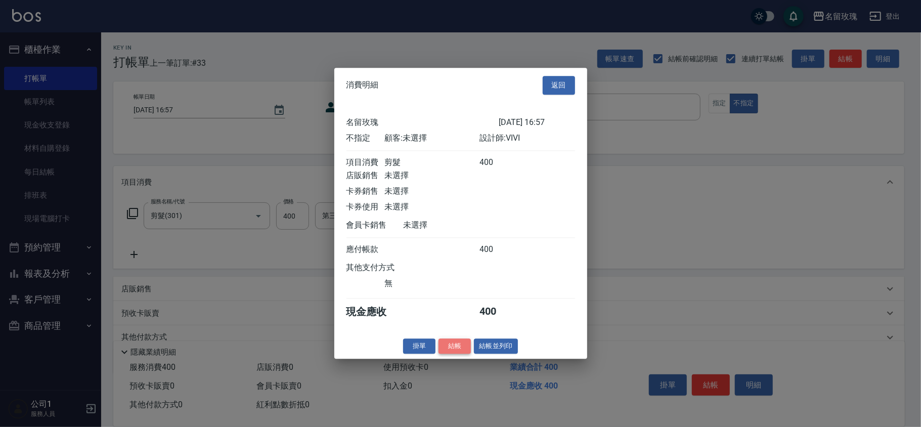
click at [451, 351] on button "結帳" at bounding box center [454, 346] width 32 height 16
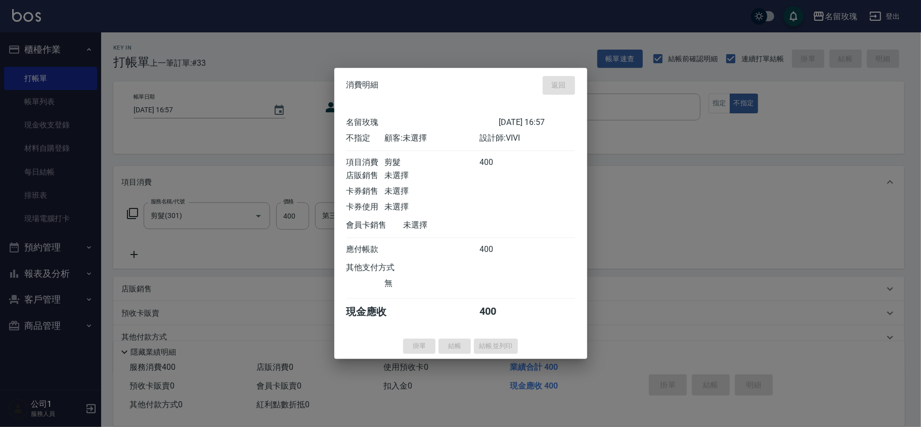
type input "[DATE] 16:58"
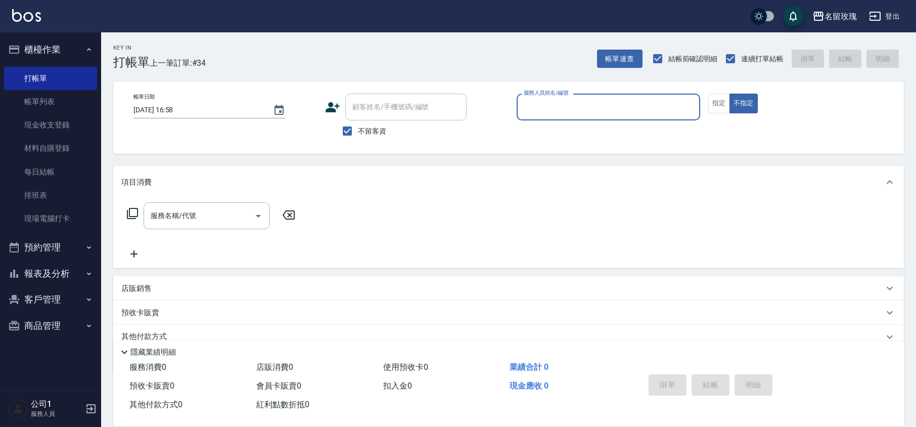
drag, startPoint x: 369, startPoint y: 123, endPoint x: 376, endPoint y: 102, distance: 23.0
click at [368, 122] on label "不留客資" at bounding box center [362, 130] width 50 height 21
click at [356, 131] on input "不留客資" at bounding box center [347, 130] width 21 height 21
checkbox input "false"
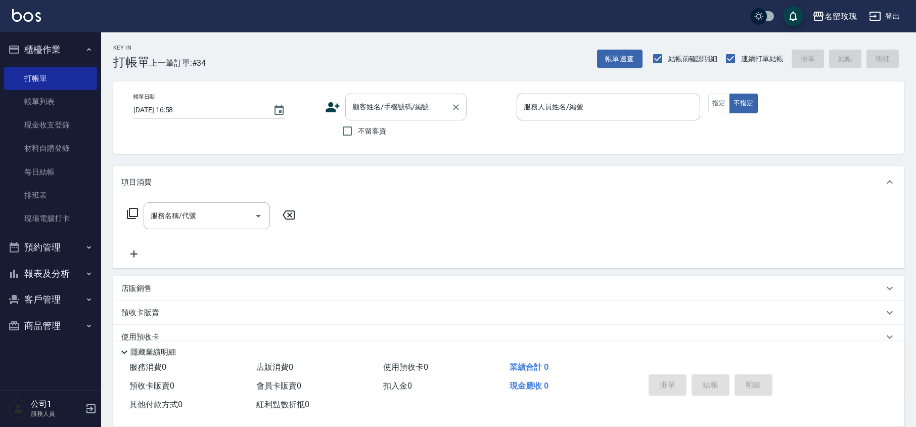
click at [381, 112] on input "顧客姓名/手機號碼/編號" at bounding box center [398, 107] width 97 height 18
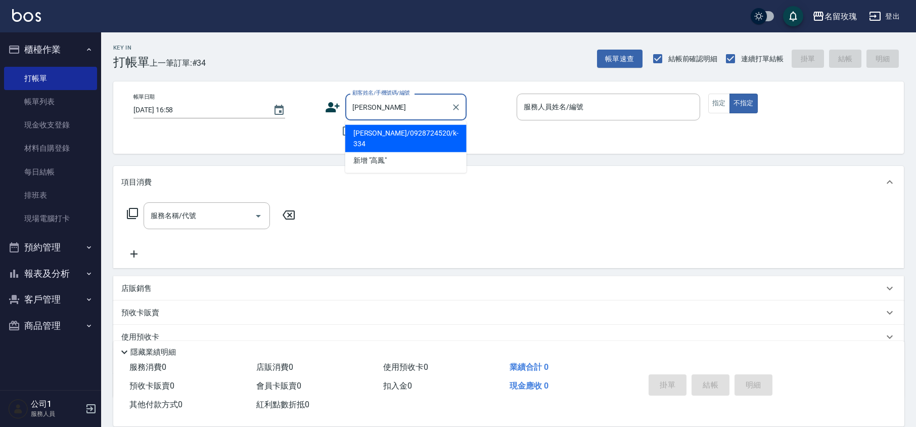
click at [395, 127] on li "[PERSON_NAME]/0928724520/k-334" at bounding box center [405, 138] width 121 height 27
type input "[PERSON_NAME]/0928724520/k-334"
type input "[PERSON_NAME]-5"
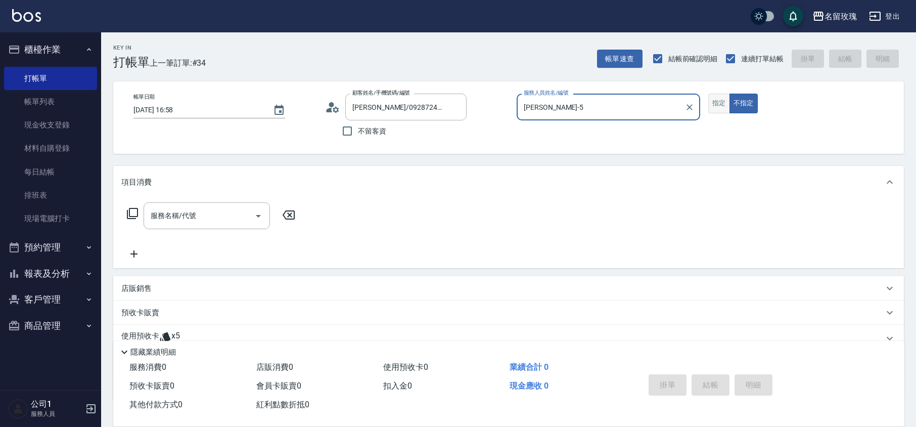
click at [715, 109] on button "指定" at bounding box center [719, 104] width 22 height 20
click at [197, 215] on input "服務名稱/代號" at bounding box center [199, 216] width 102 height 18
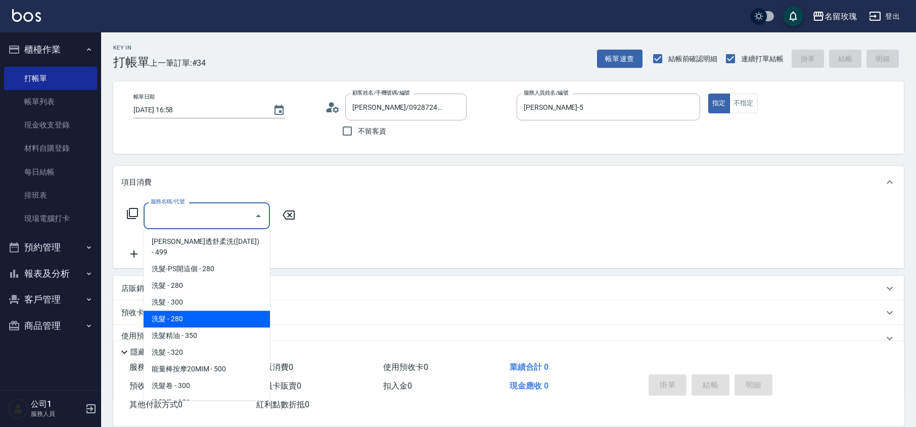
click at [224, 313] on span "洗髮 - 280" at bounding box center [207, 318] width 126 height 17
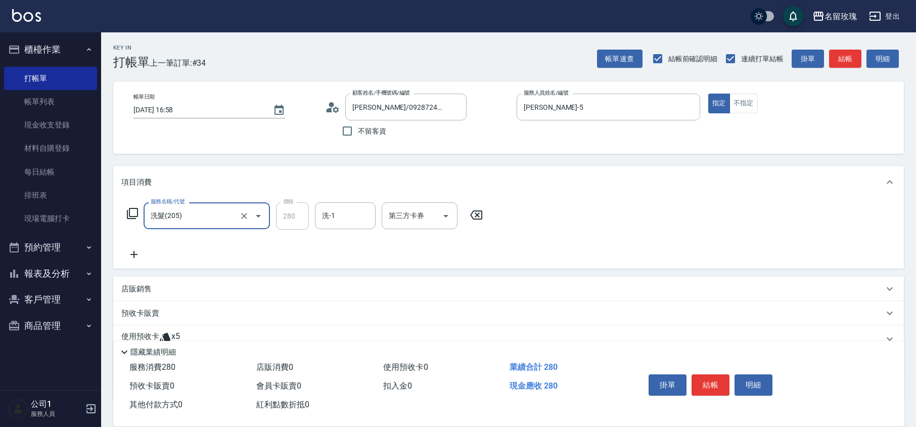
click at [213, 221] on input "洗髮(205)" at bounding box center [192, 216] width 89 height 18
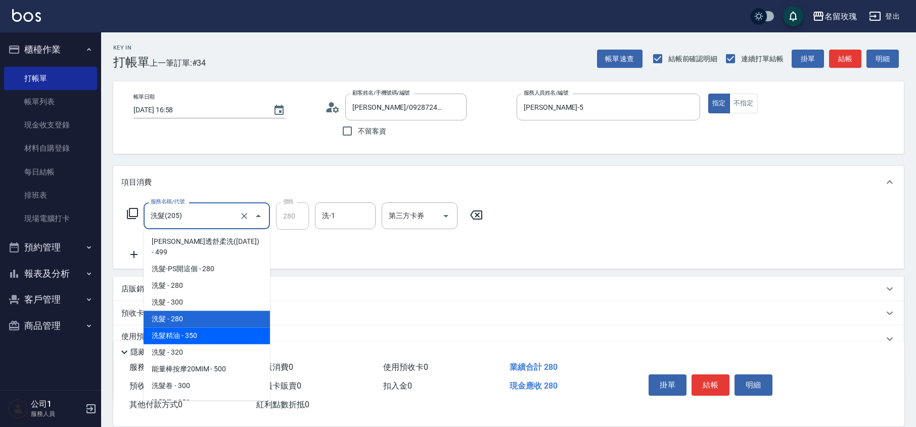
click at [217, 329] on span "洗髮精油 - 350" at bounding box center [207, 335] width 126 height 17
type input "洗髮精油(206)"
type input "350"
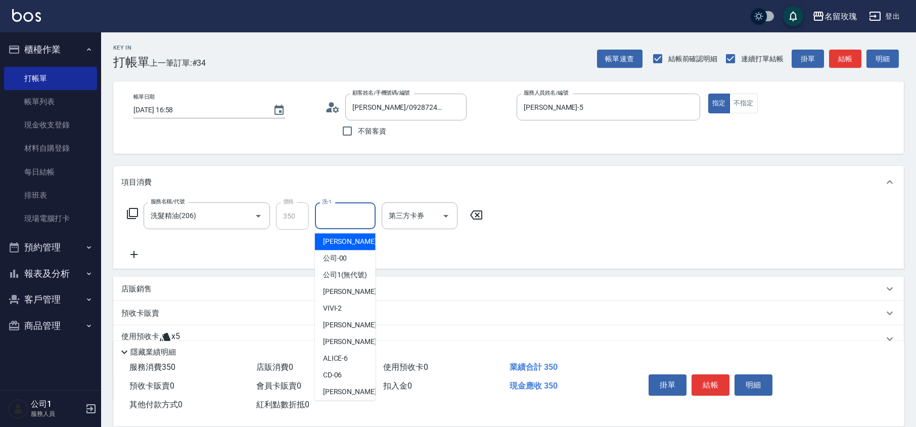
click at [342, 209] on input "洗-1" at bounding box center [346, 216] width 52 height 18
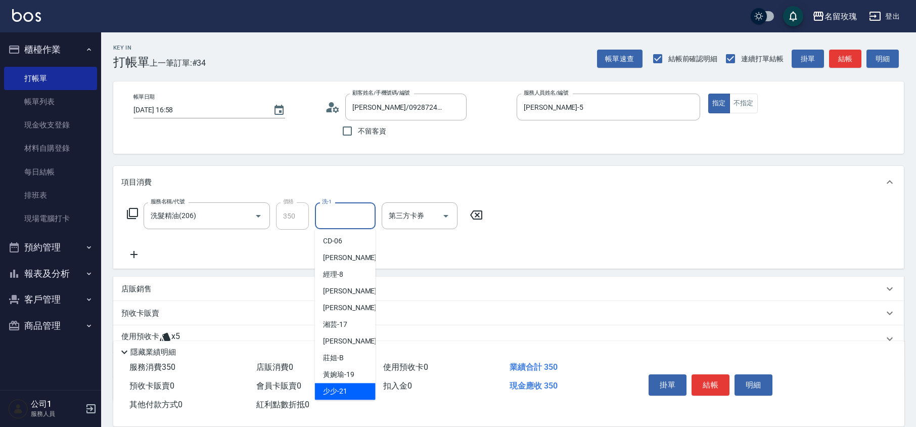
scroll to position [199, 0]
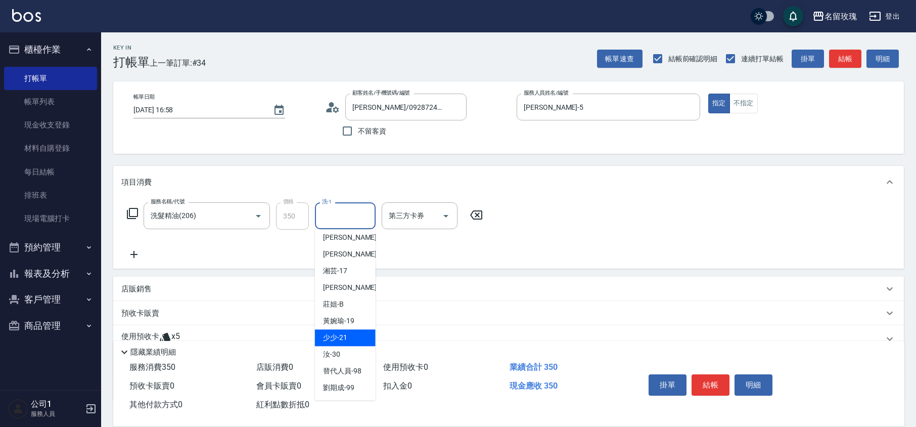
click at [338, 343] on div "少少 -21" at bounding box center [345, 337] width 61 height 17
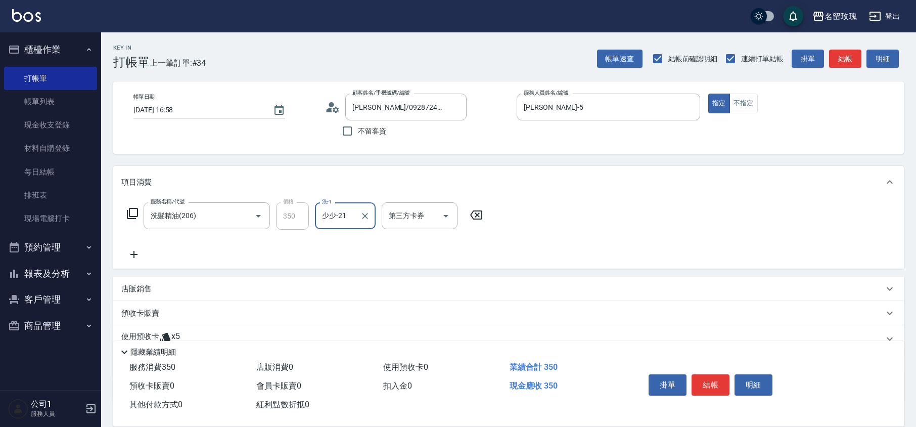
click at [346, 225] on div "少少-21 洗-1" at bounding box center [345, 215] width 61 height 27
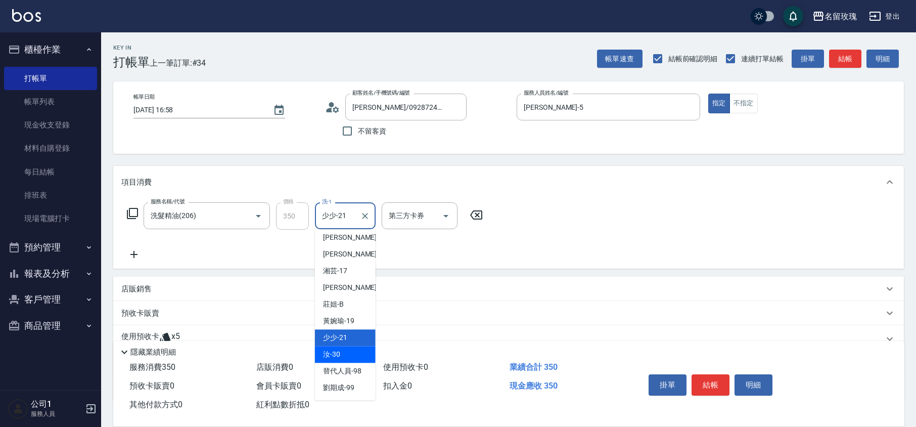
click at [339, 353] on span "汝 -30" at bounding box center [331, 354] width 17 height 11
type input "汝-30"
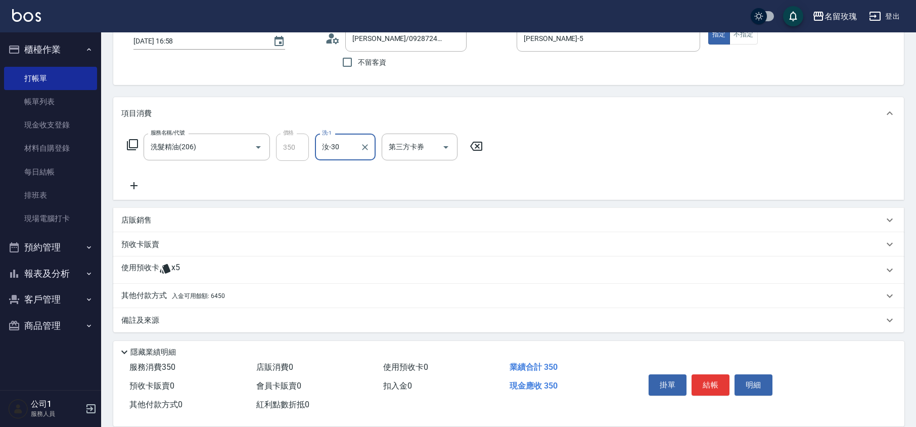
scroll to position [69, 0]
click at [168, 266] on icon at bounding box center [165, 268] width 11 height 10
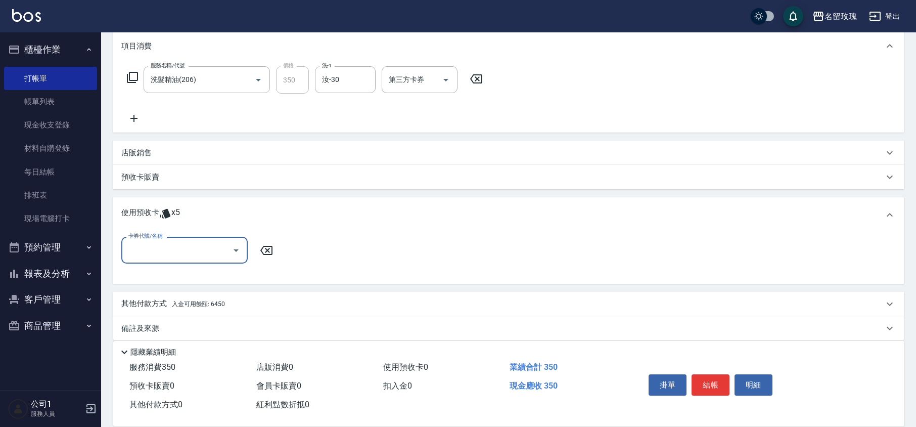
scroll to position [144, 0]
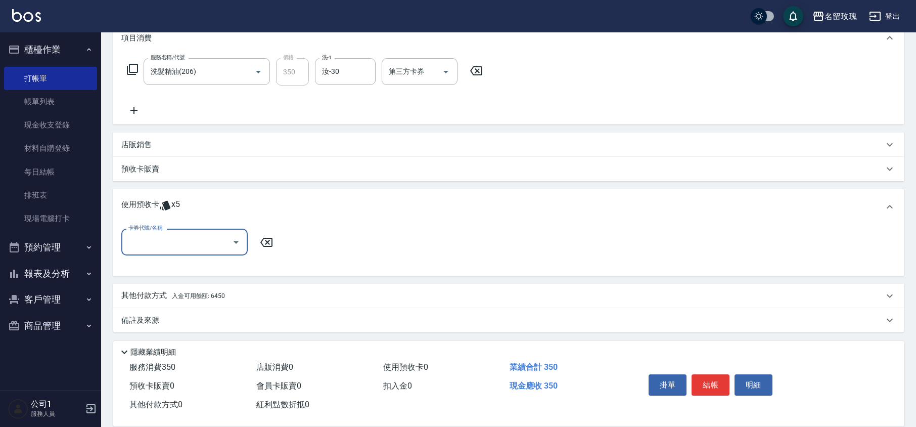
click at [230, 244] on icon "Open" at bounding box center [236, 242] width 12 height 12
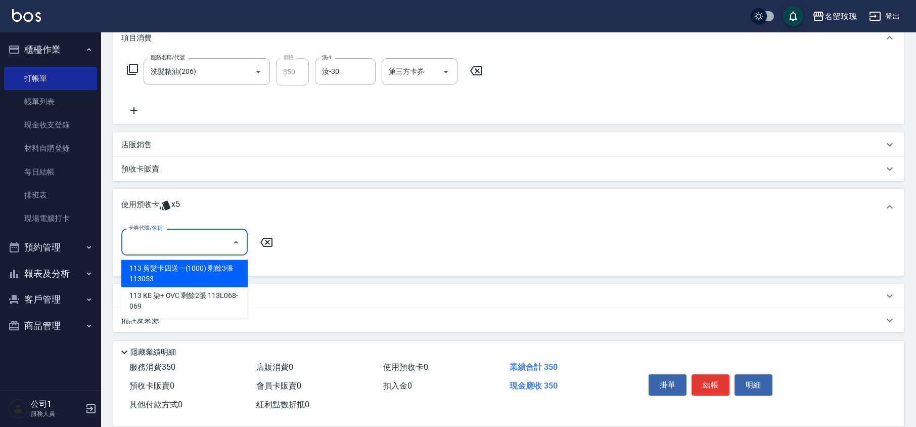
click at [194, 273] on div "113 剪髮卡四送一(1000) 剩餘3張 113053" at bounding box center [184, 273] width 126 height 27
type input "113 剪髮卡四送一(1000) 113053"
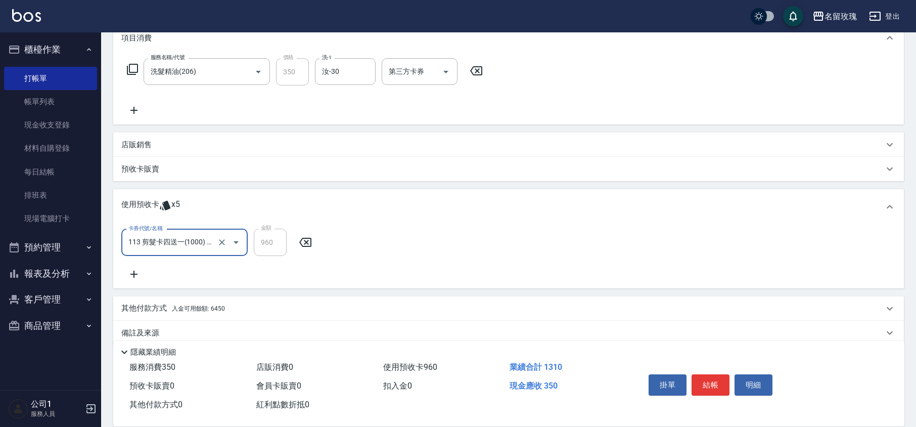
click at [160, 304] on p "其他付款方式 入金可用餘額: 6450" at bounding box center [173, 308] width 104 height 11
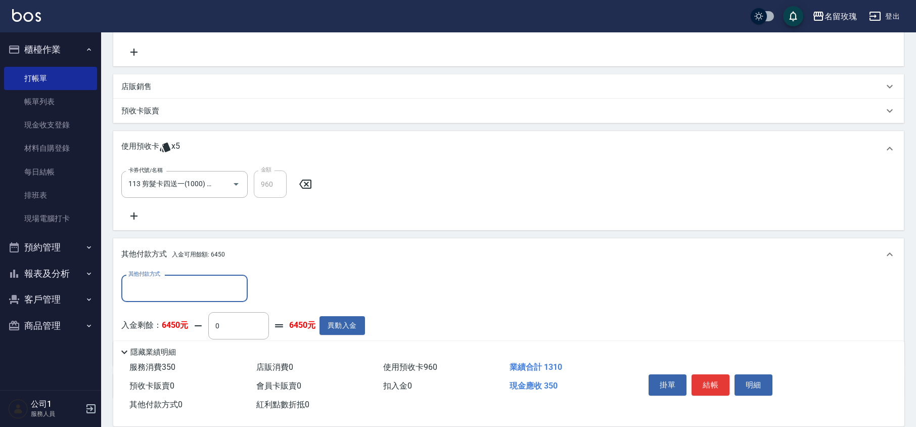
scroll to position [257, 0]
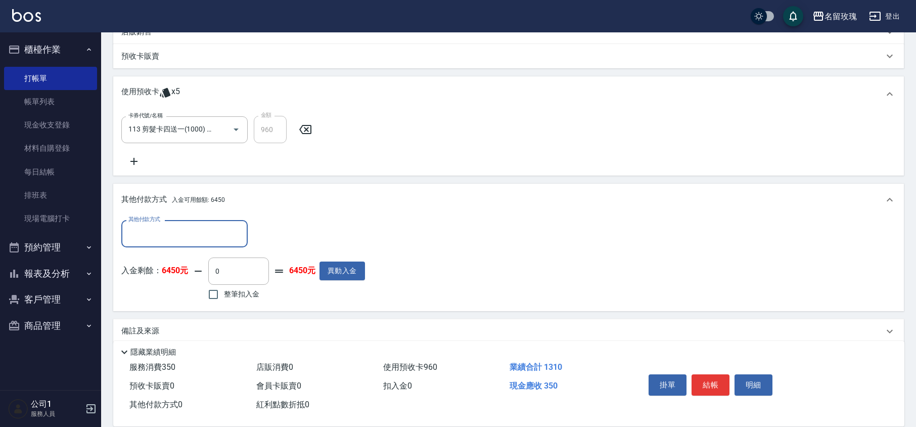
click at [250, 294] on span "整筆扣入金" at bounding box center [241, 294] width 35 height 11
click at [224, 294] on input "整筆扣入金" at bounding box center [213, 294] width 21 height 21
checkbox input "true"
type input "350"
click at [330, 287] on div "入金剩餘： 6450元 350 ​ 整筆扣入金 6100元 異動入金" at bounding box center [243, 280] width 244 height 46
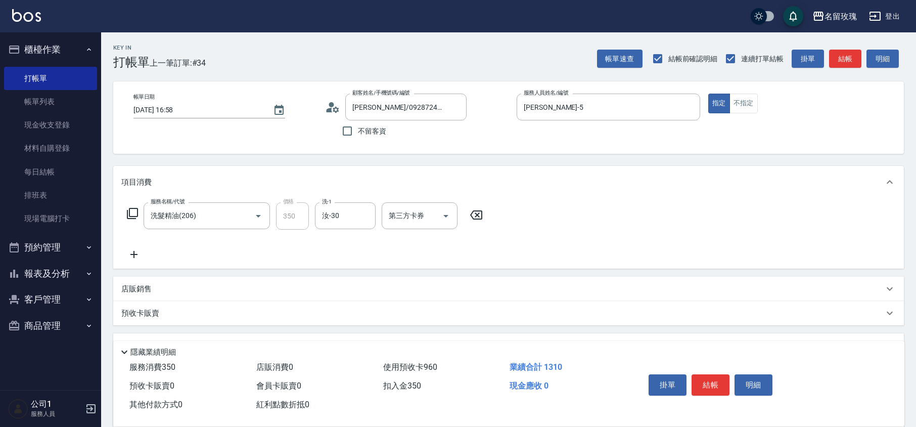
scroll to position [202, 0]
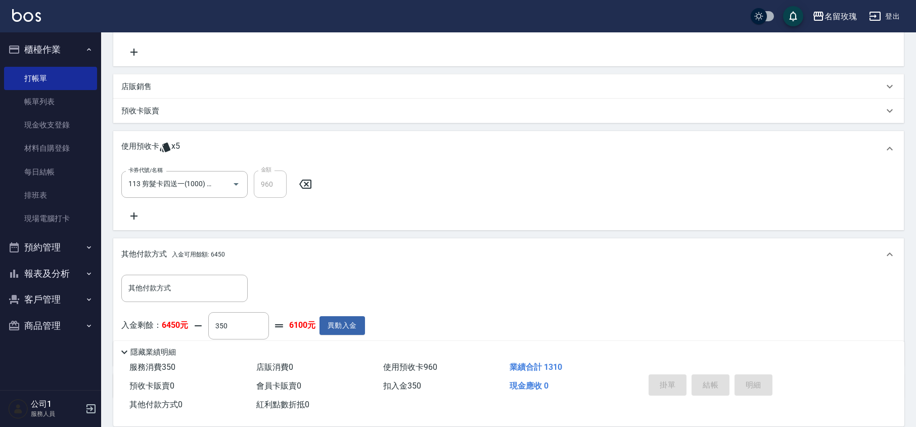
type input "[DATE] 17:22"
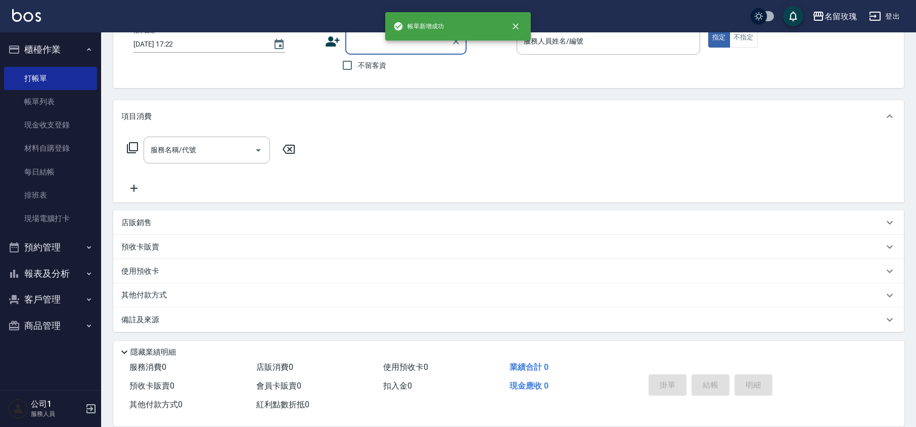
scroll to position [0, 0]
